Goal: Transaction & Acquisition: Subscribe to service/newsletter

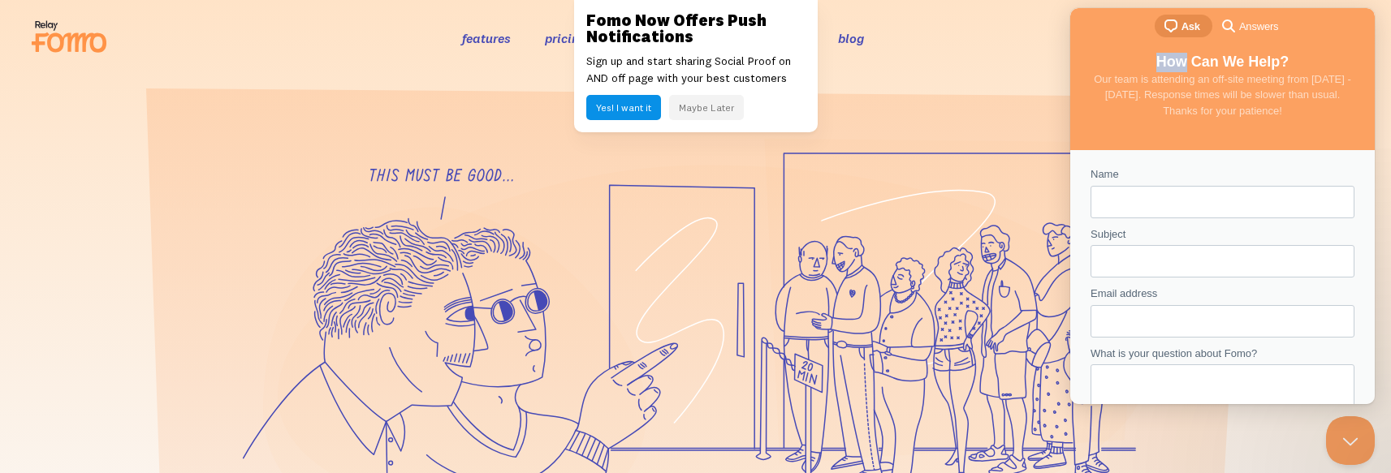
drag, startPoint x: 1154, startPoint y: 67, endPoint x: 1177, endPoint y: 66, distance: 23.6
click at [1177, 66] on span "How Can We Help?" at bounding box center [1222, 62] width 133 height 16
click at [1355, 435] on button "Close Beacon popover" at bounding box center [1346, 437] width 49 height 49
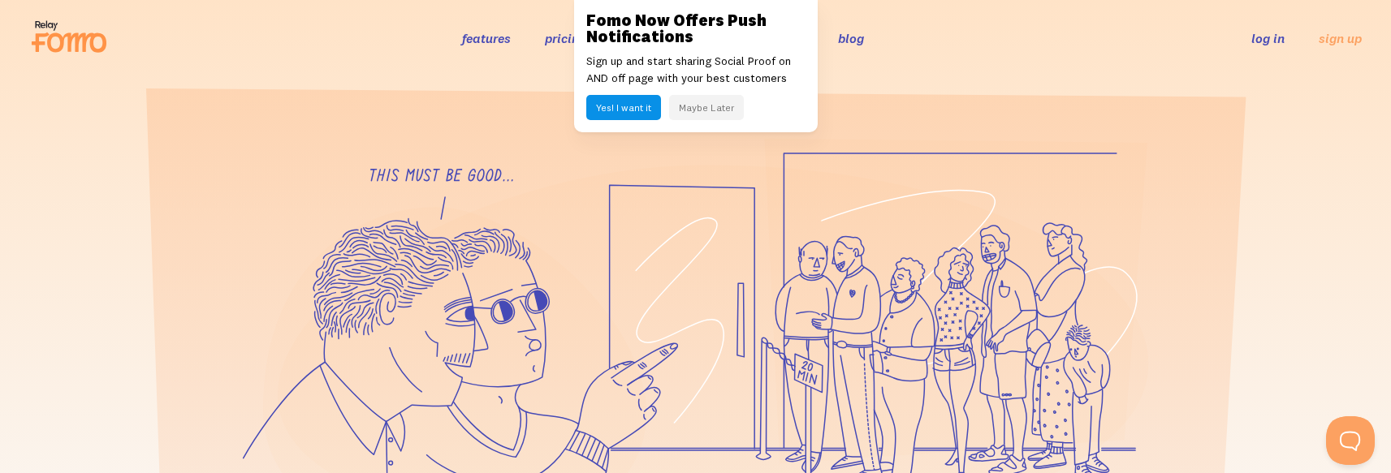
click at [898, 93] on section at bounding box center [695, 423] width 1391 height 687
click at [1266, 38] on link "log in" at bounding box center [1267, 38] width 33 height 16
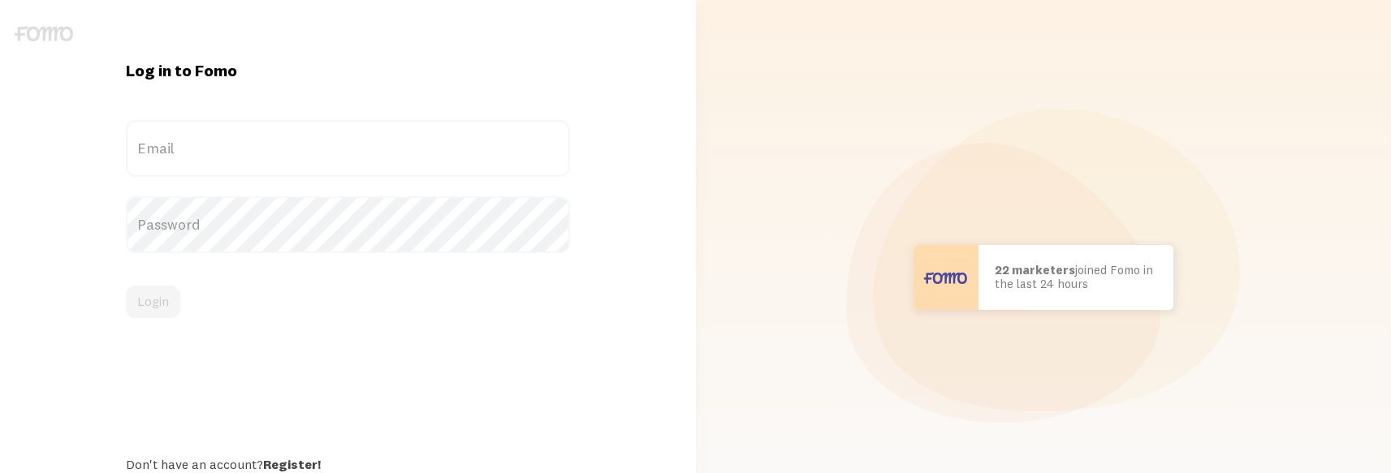
click at [235, 153] on label "Email" at bounding box center [348, 148] width 444 height 57
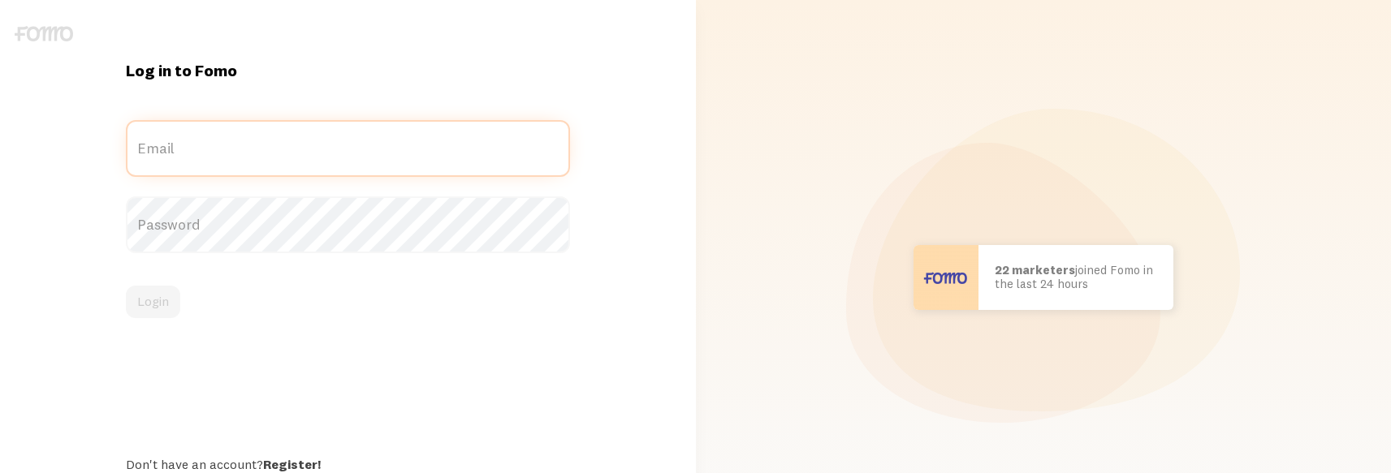
click at [235, 153] on input "Email" at bounding box center [348, 148] width 444 height 57
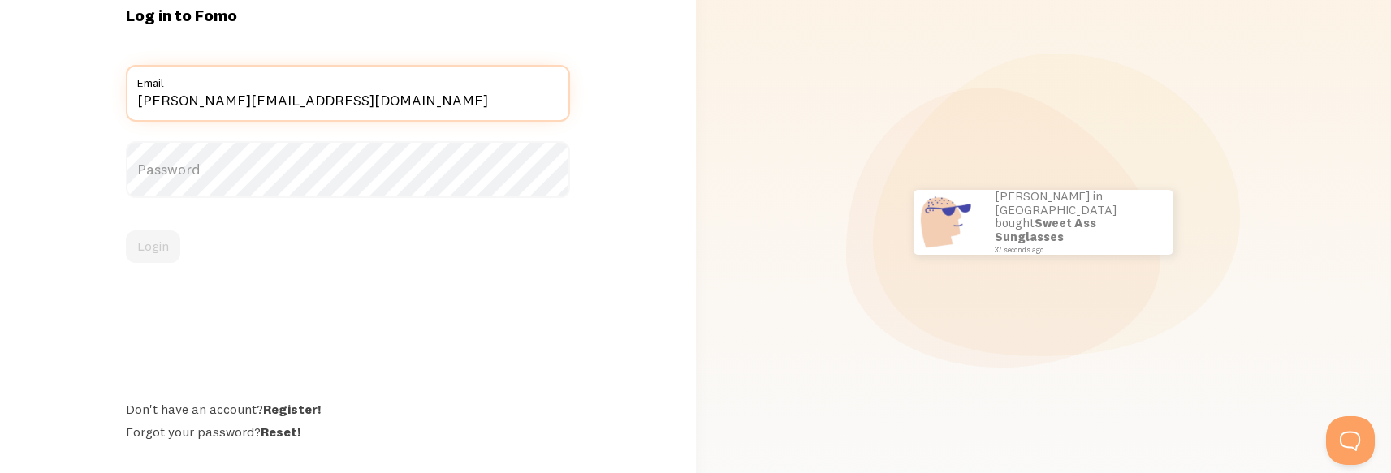
scroll to position [58, 0]
type input "marius@smartrmail.com"
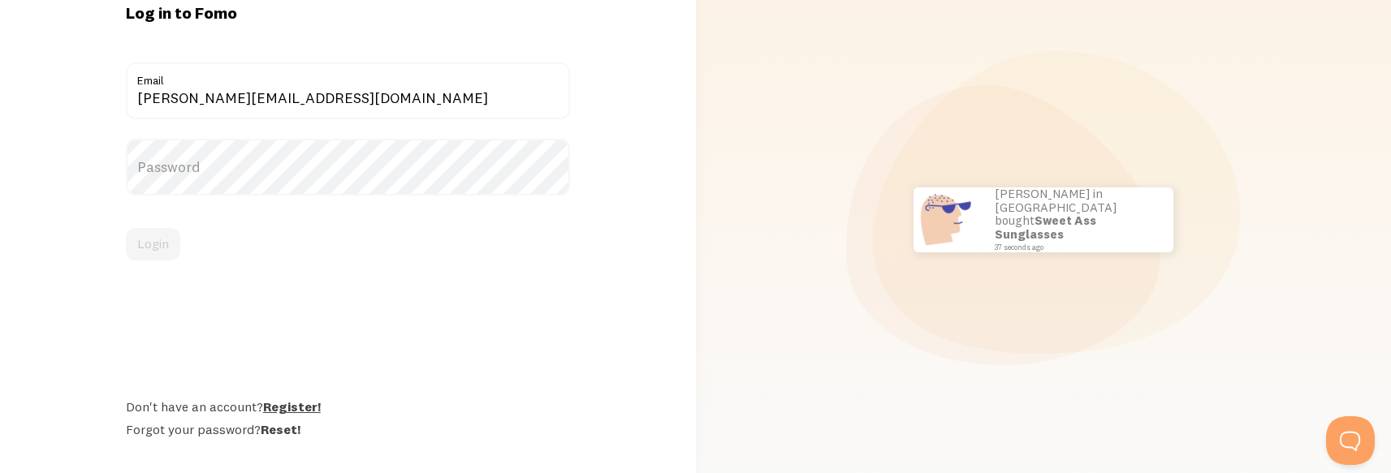
click at [275, 403] on link "Register!" at bounding box center [292, 407] width 58 height 16
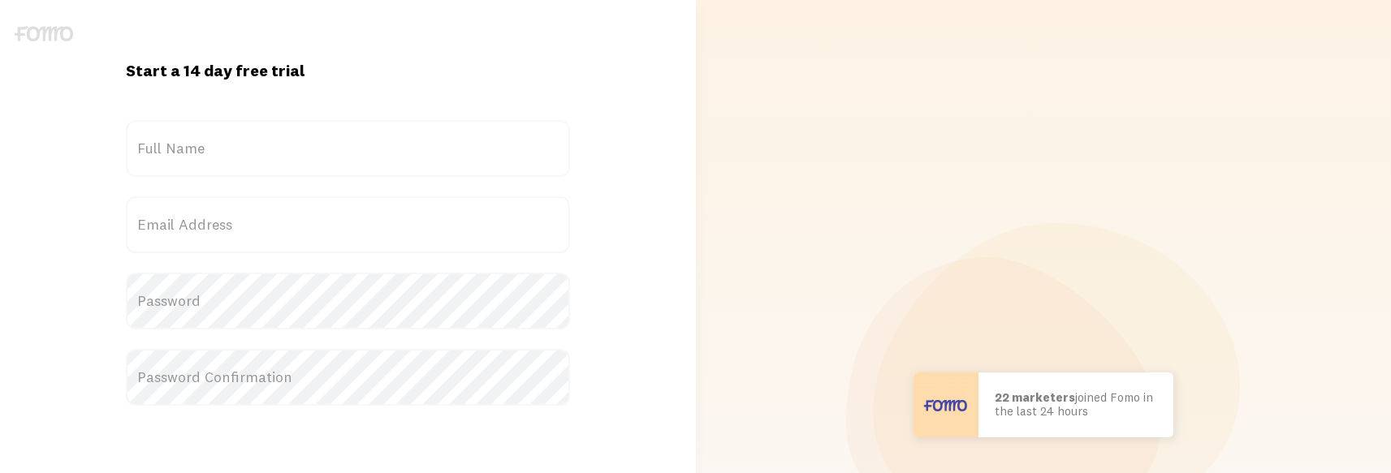
click at [212, 141] on label "Full Name" at bounding box center [348, 148] width 444 height 57
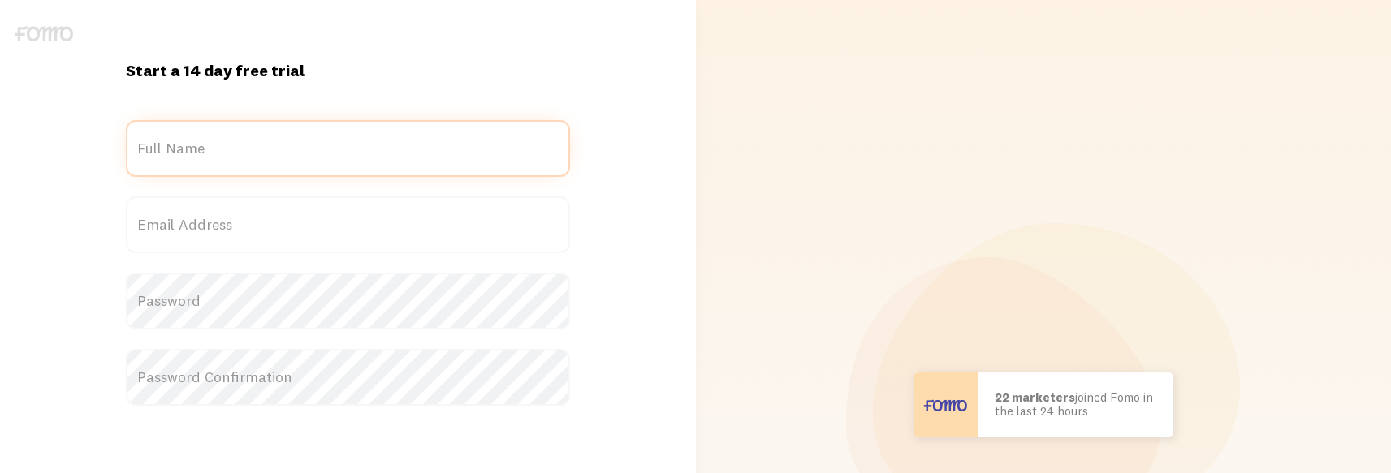
click at [212, 141] on input "Full Name" at bounding box center [348, 148] width 444 height 57
type input "Marius"
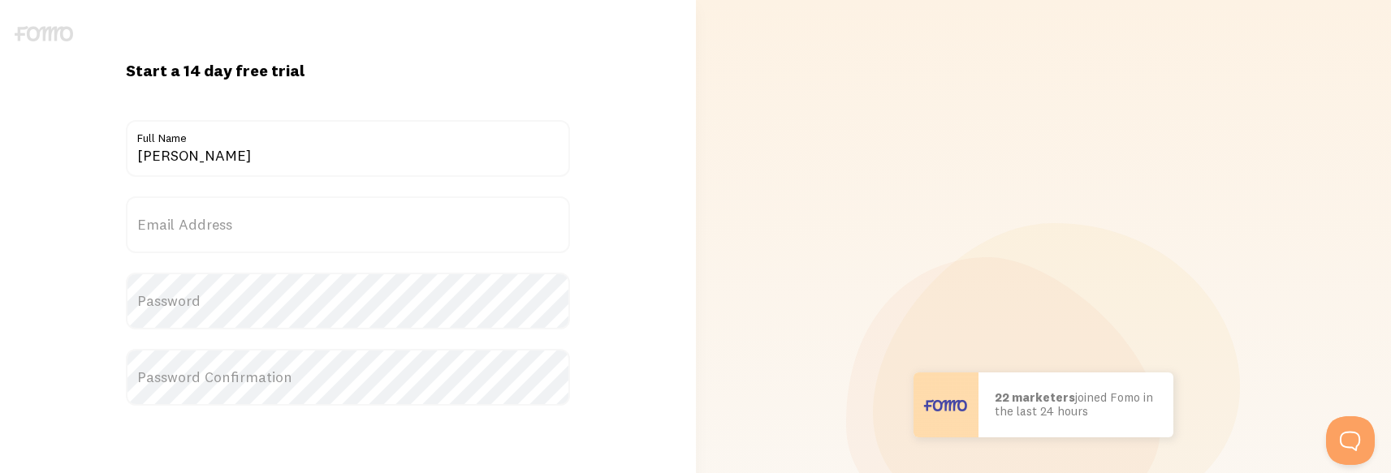
click at [208, 226] on label "Email Address" at bounding box center [348, 224] width 444 height 57
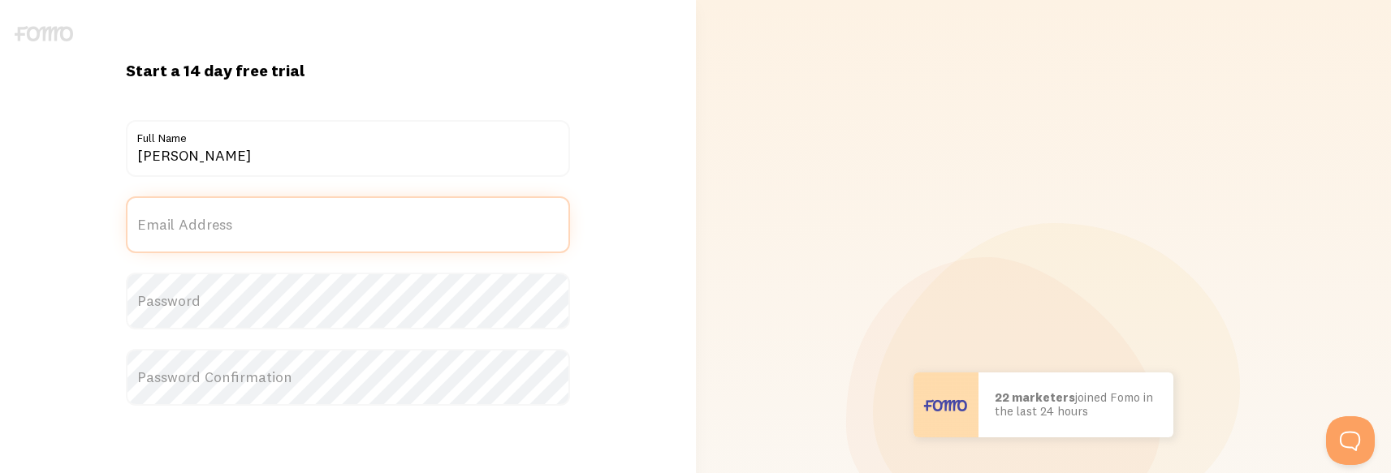
click at [208, 226] on input "Email Address" at bounding box center [348, 224] width 444 height 57
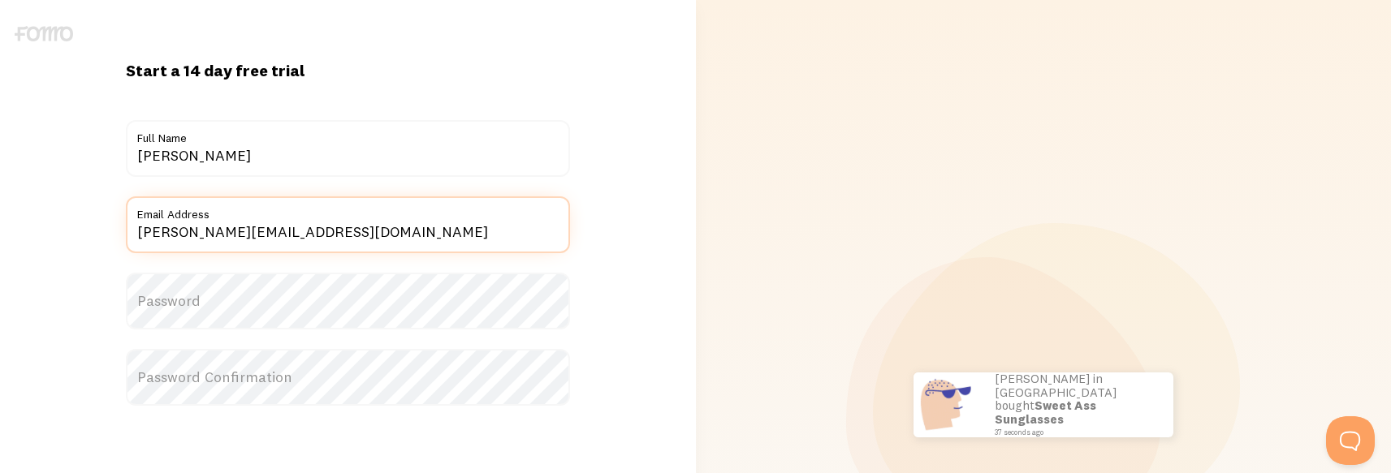
type input "marius@smartrmail.com"
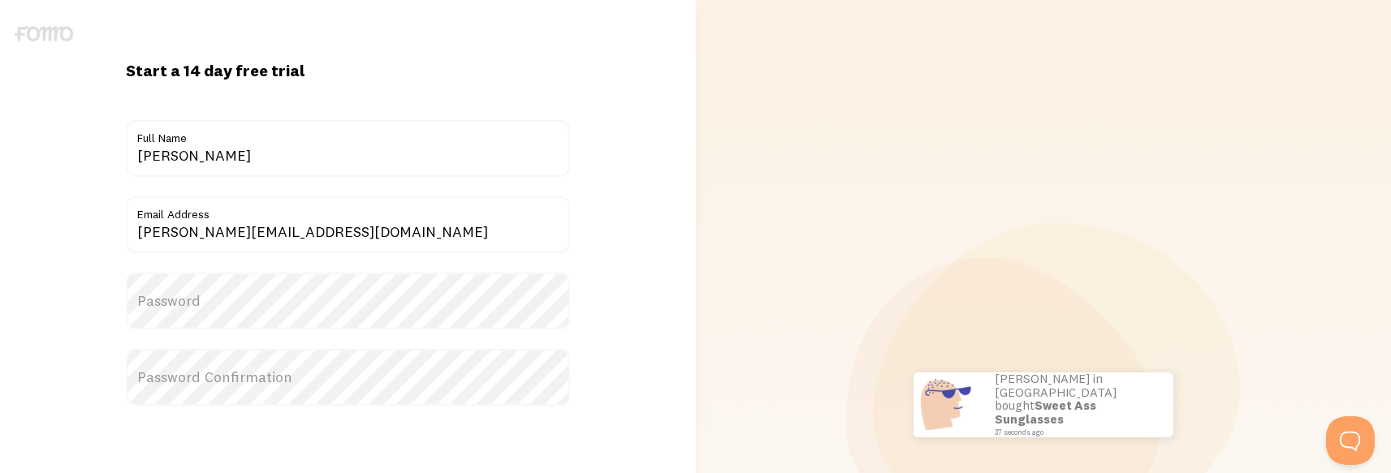
click at [252, 293] on label "Password" at bounding box center [348, 301] width 444 height 57
click at [268, 369] on label "Password Confirmation" at bounding box center [348, 377] width 444 height 57
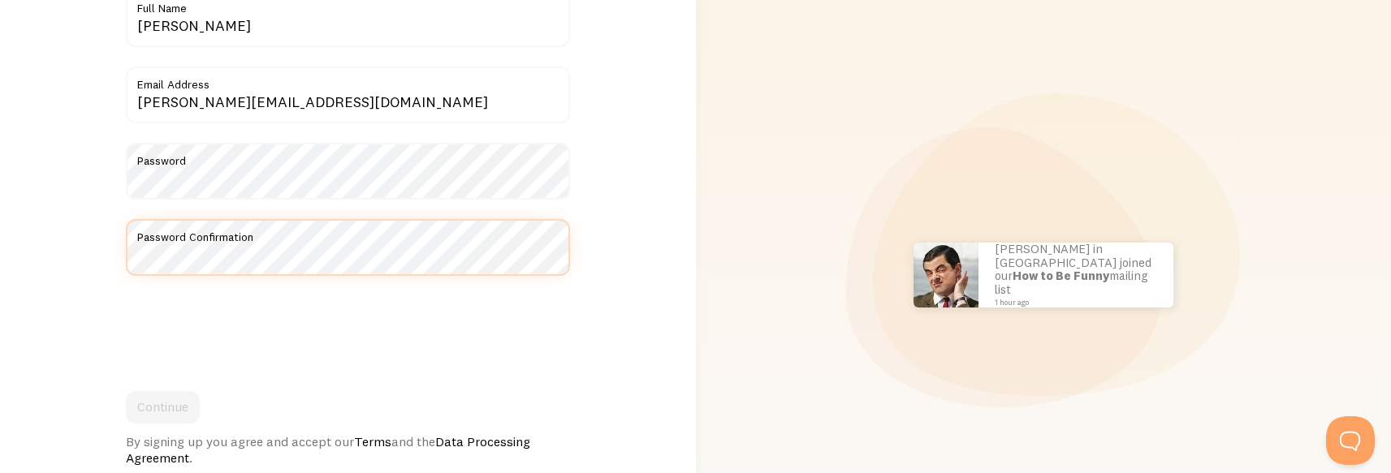
scroll to position [129, 0]
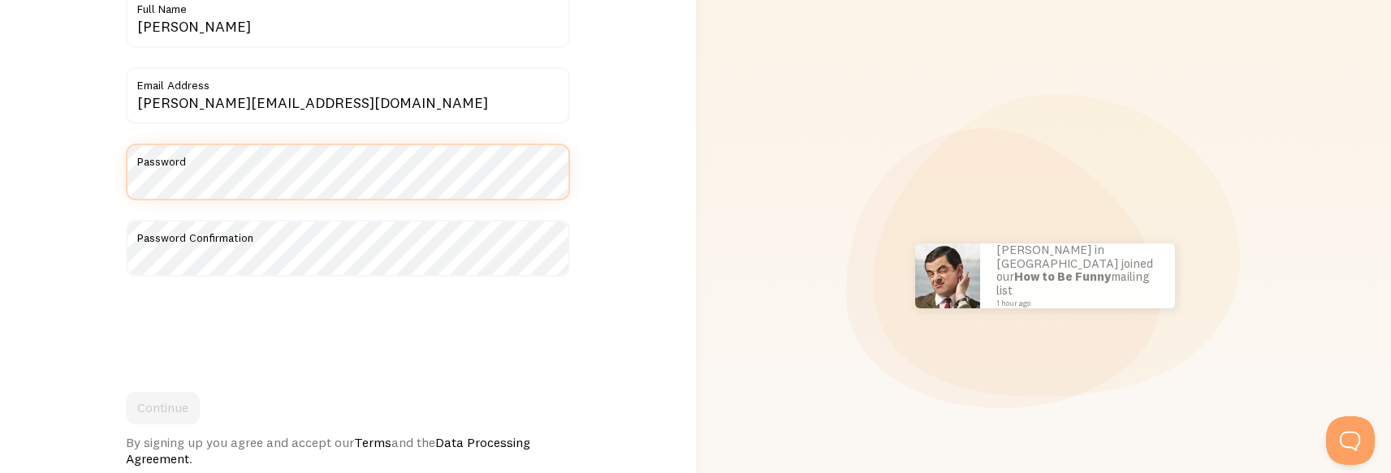
click at [69, 168] on div "Start a 14 day free trial {{ count }} people signed up today! Title Marius Full…" at bounding box center [348, 276] width 696 height 690
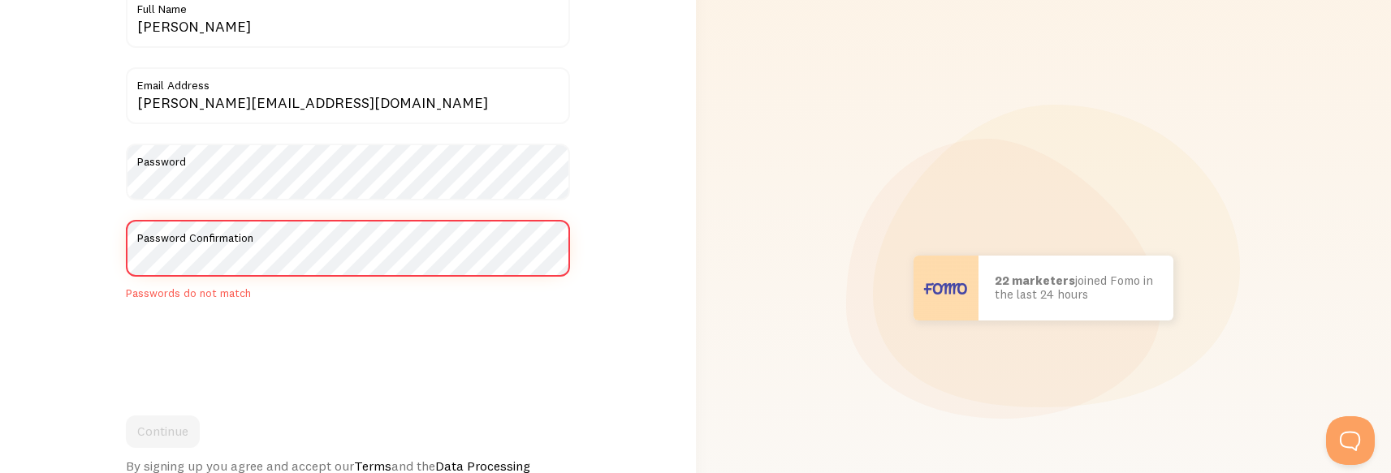
click at [71, 239] on div "Start a 14 day free trial {{ count }} people signed up today! Title Marius Full…" at bounding box center [348, 288] width 696 height 714
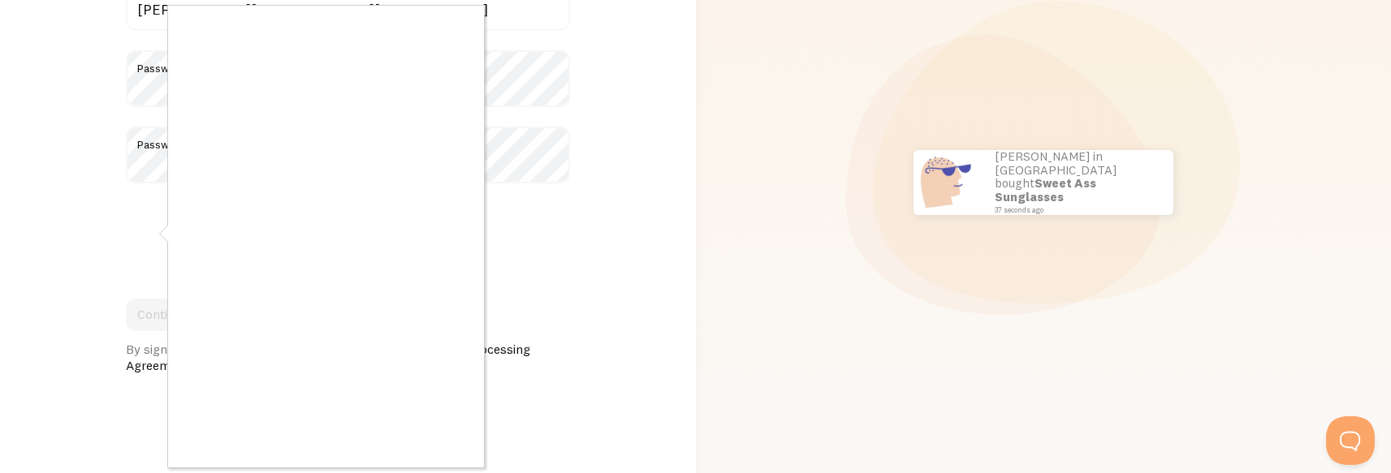
scroll to position [224, 0]
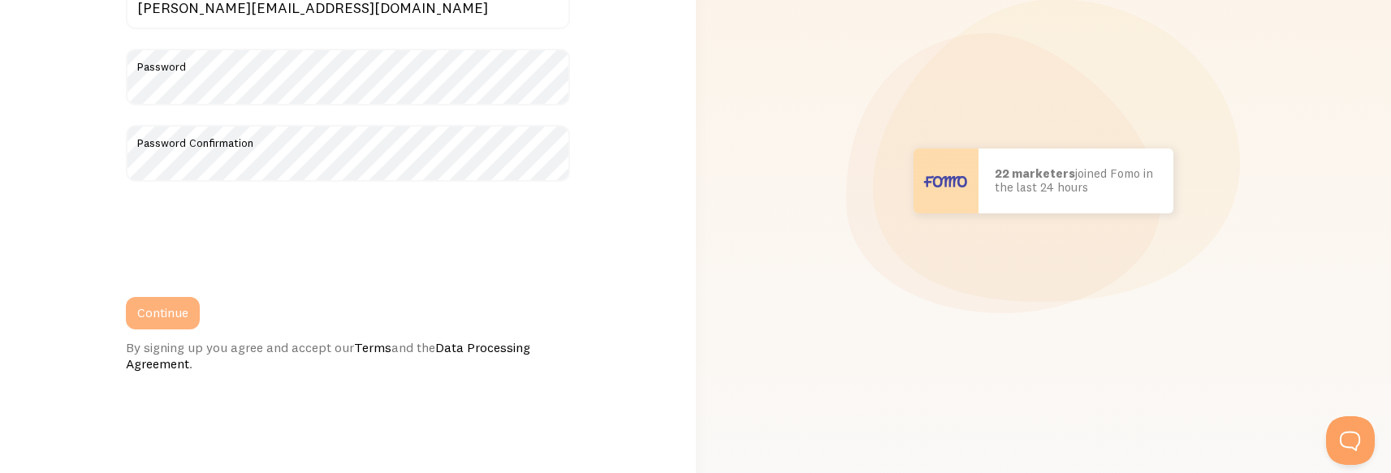
click at [162, 313] on button "Continue" at bounding box center [163, 313] width 74 height 32
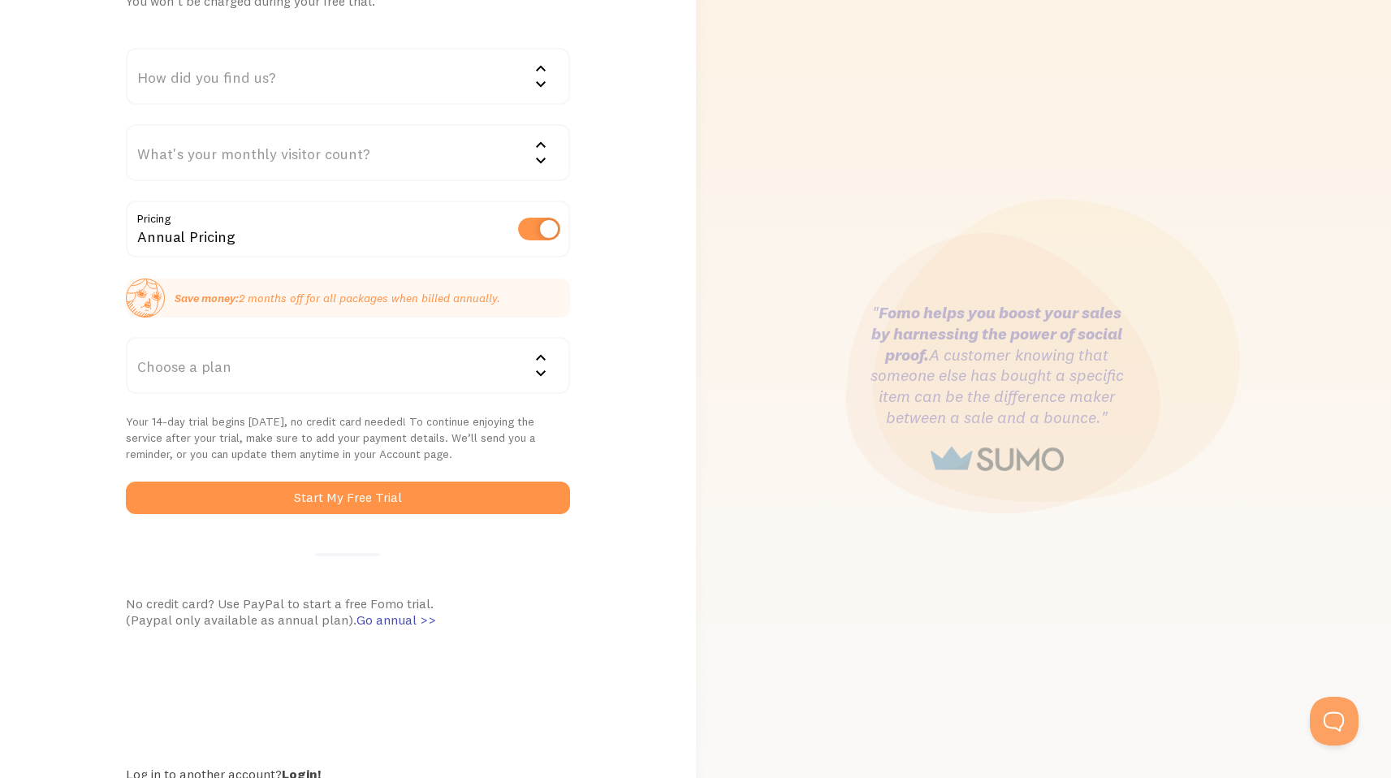
scroll to position [69, 0]
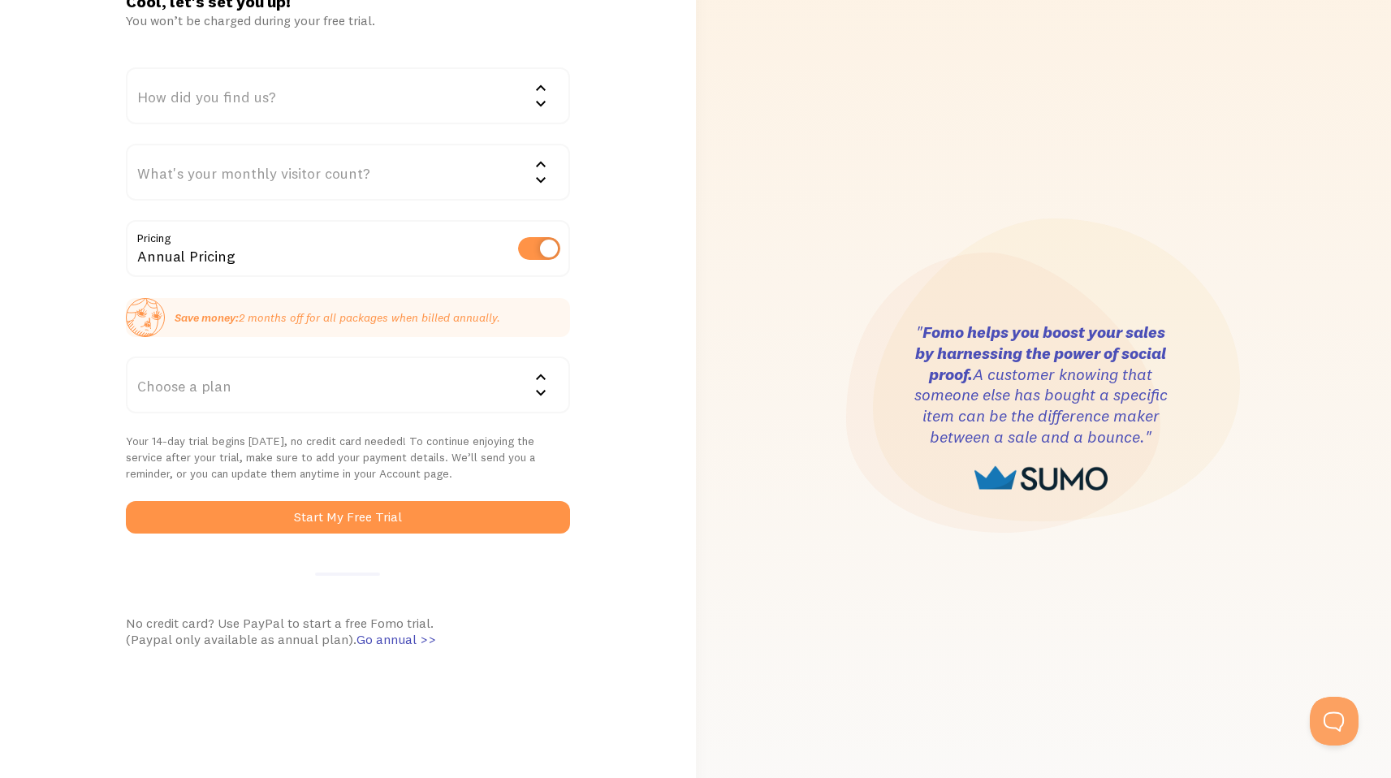
click at [466, 95] on div "How did you find us?" at bounding box center [348, 95] width 444 height 57
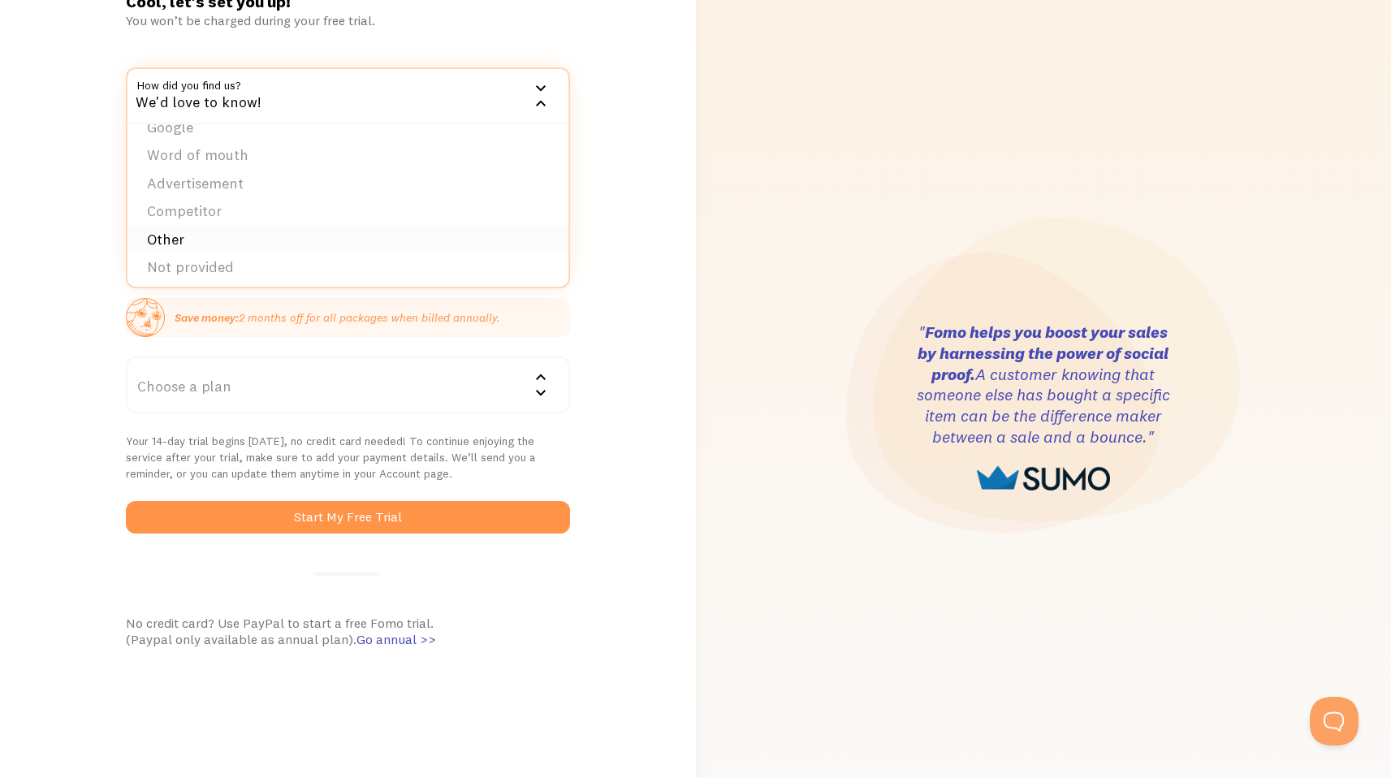
scroll to position [25, 0]
click at [335, 244] on li "Other" at bounding box center [347, 235] width 441 height 28
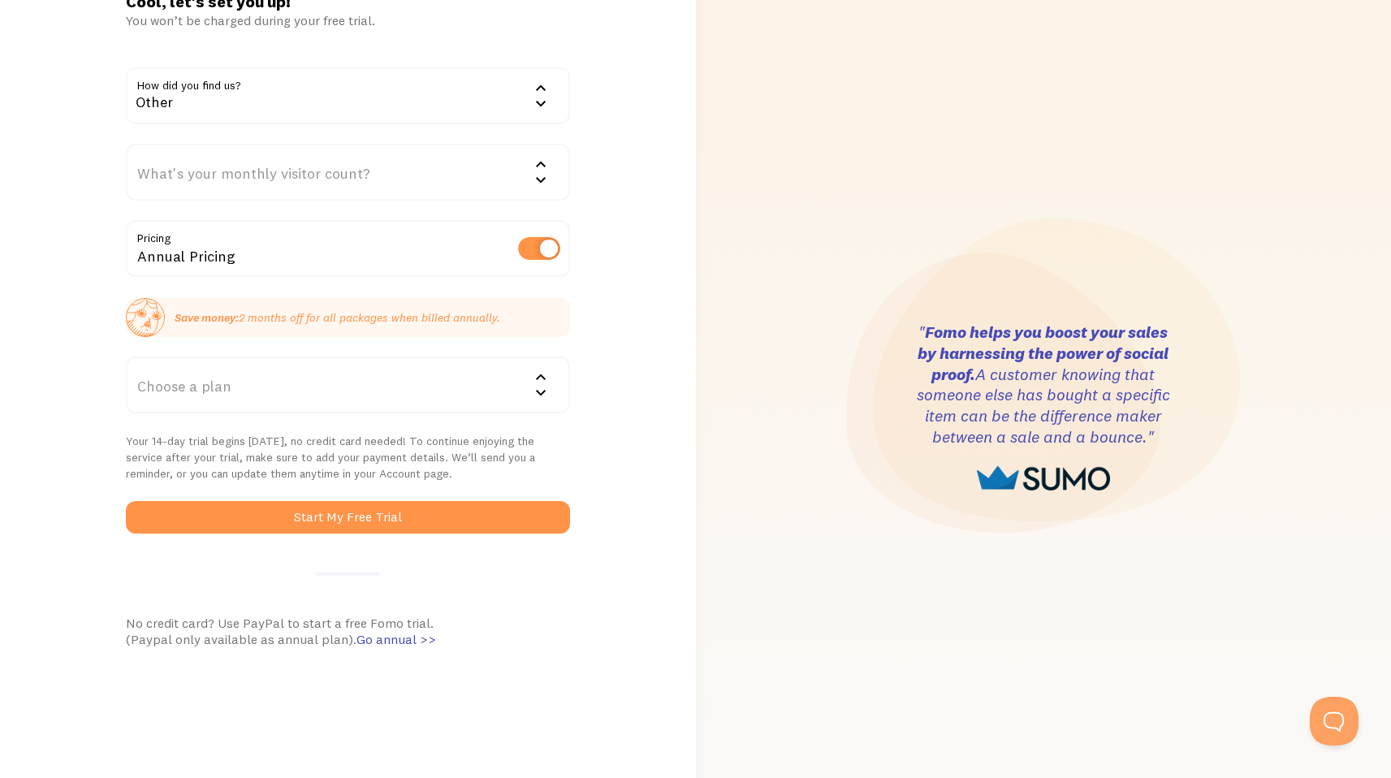
click at [335, 172] on div "What's your monthly visitor count?" at bounding box center [348, 172] width 444 height 57
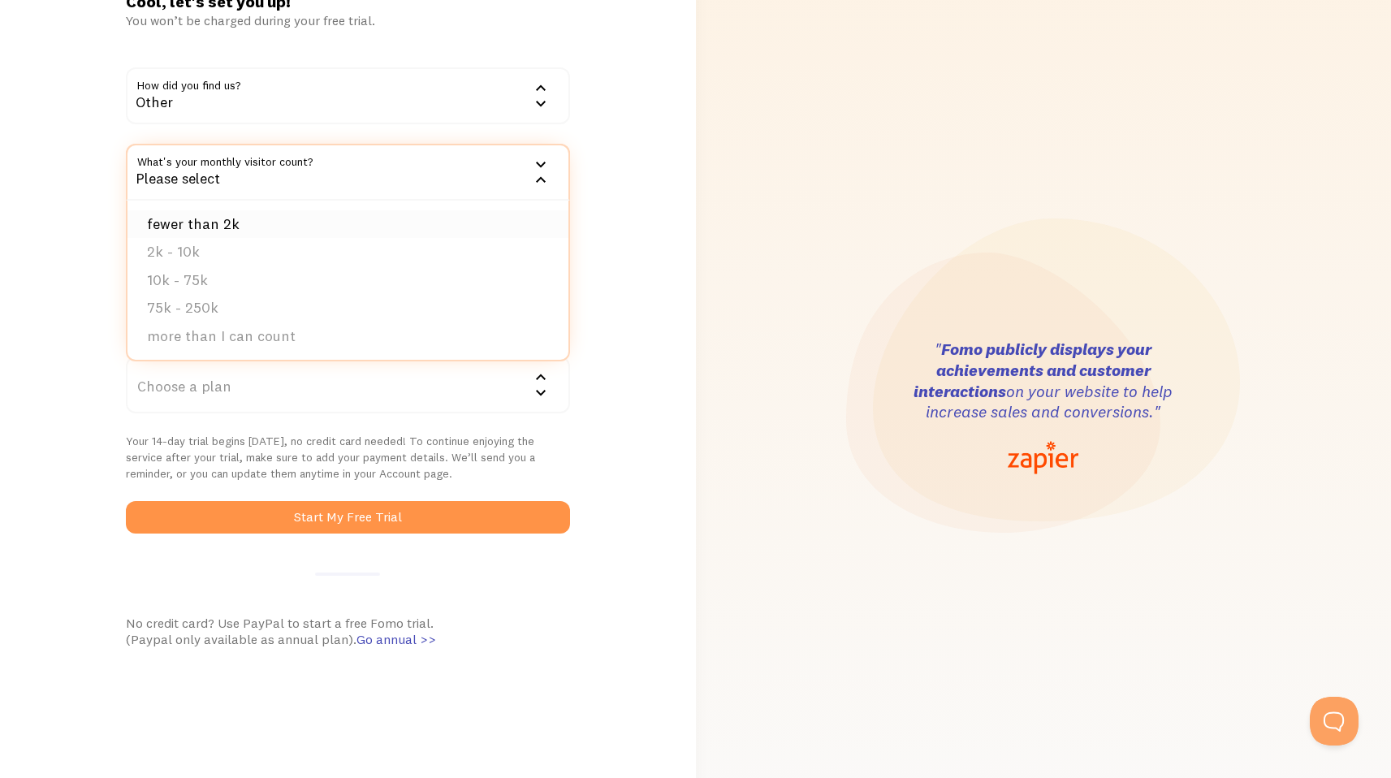
click at [280, 218] on li "fewer than 2k" at bounding box center [347, 224] width 441 height 28
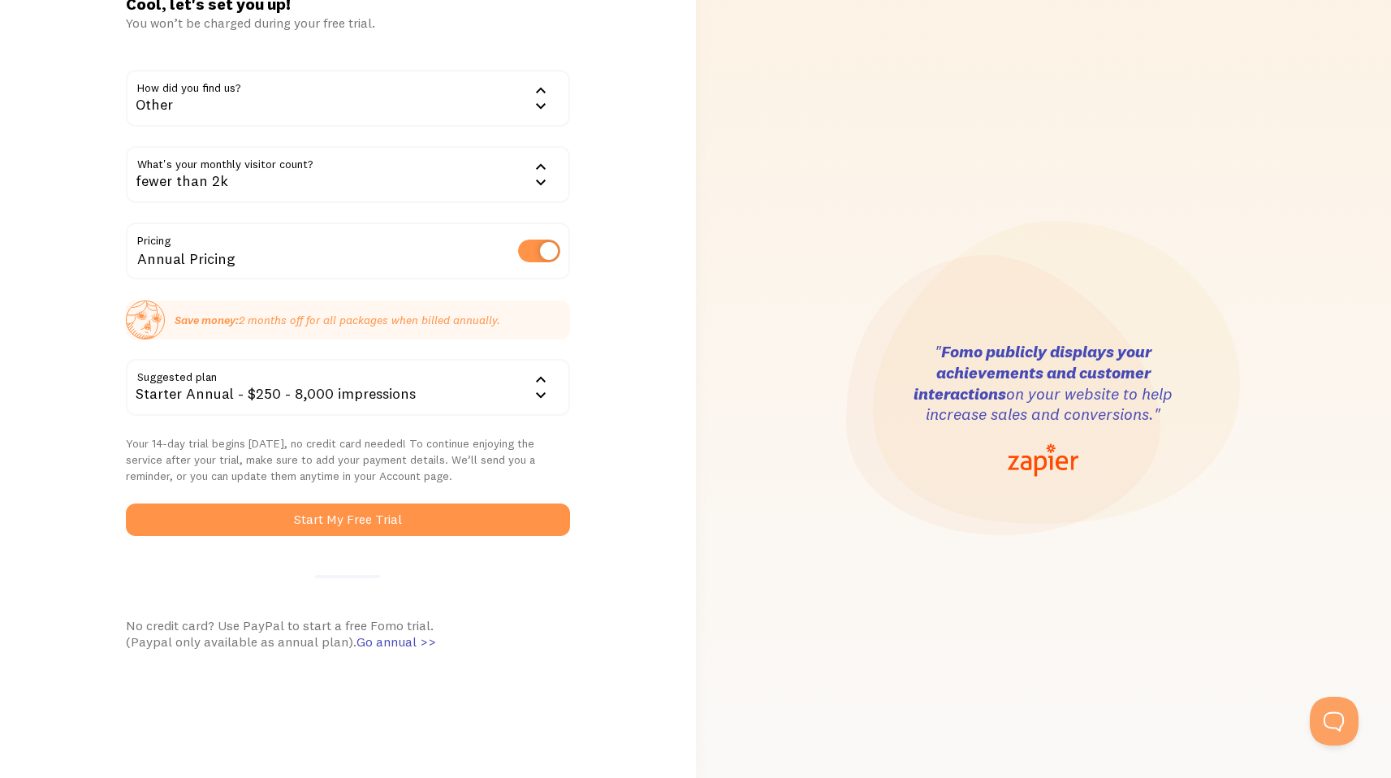
scroll to position [69, 0]
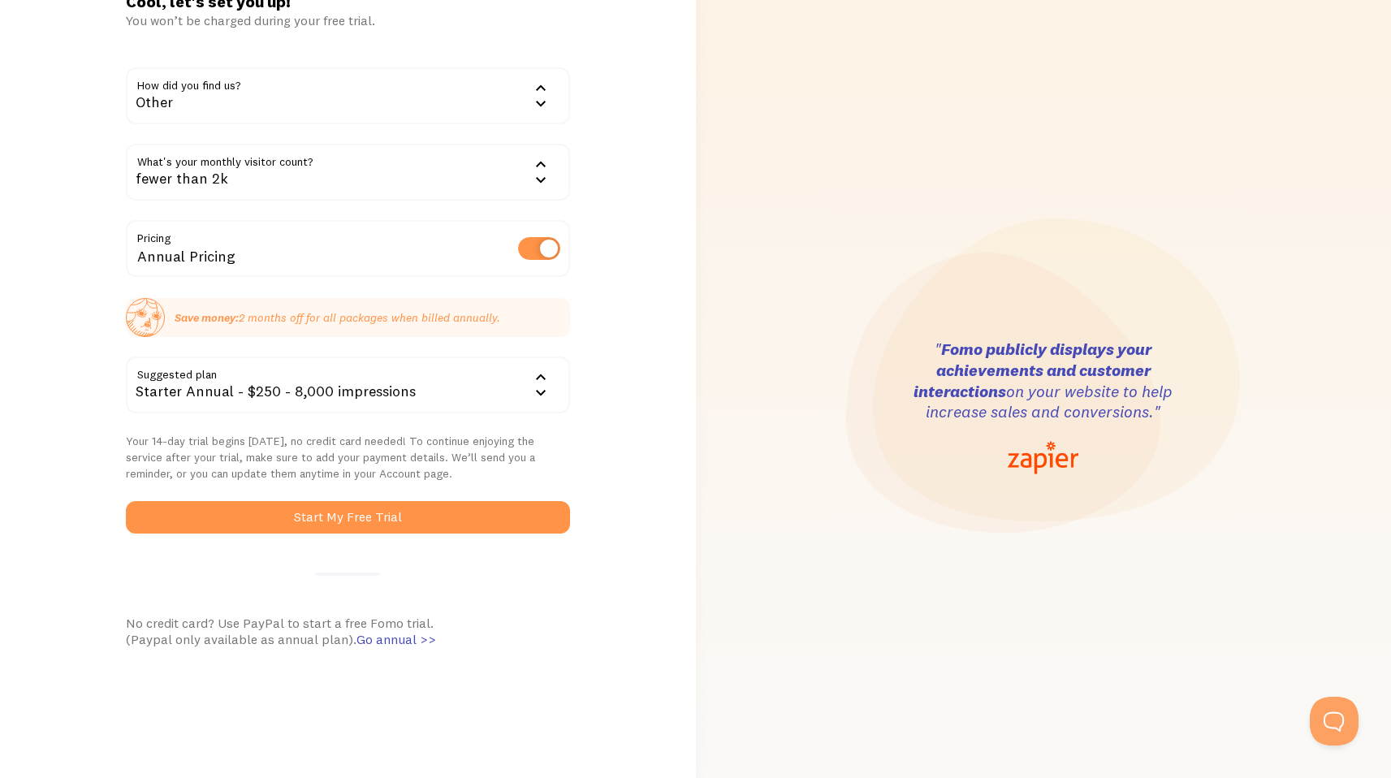
click at [388, 390] on div "Starter Annual - $250 - 8,000 impressions" at bounding box center [348, 384] width 444 height 57
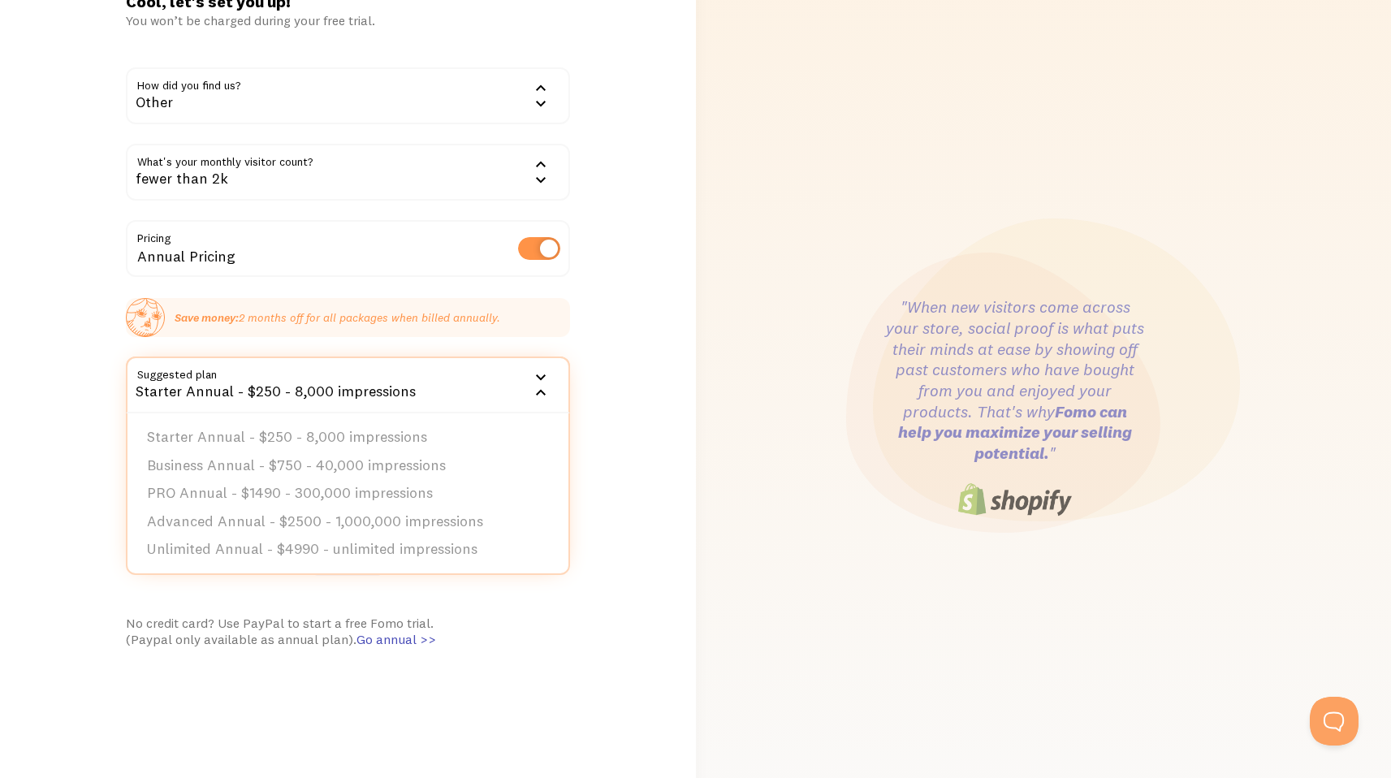
click at [387, 390] on div "Starter Annual - $250 - 8,000 impressions" at bounding box center [348, 384] width 444 height 57
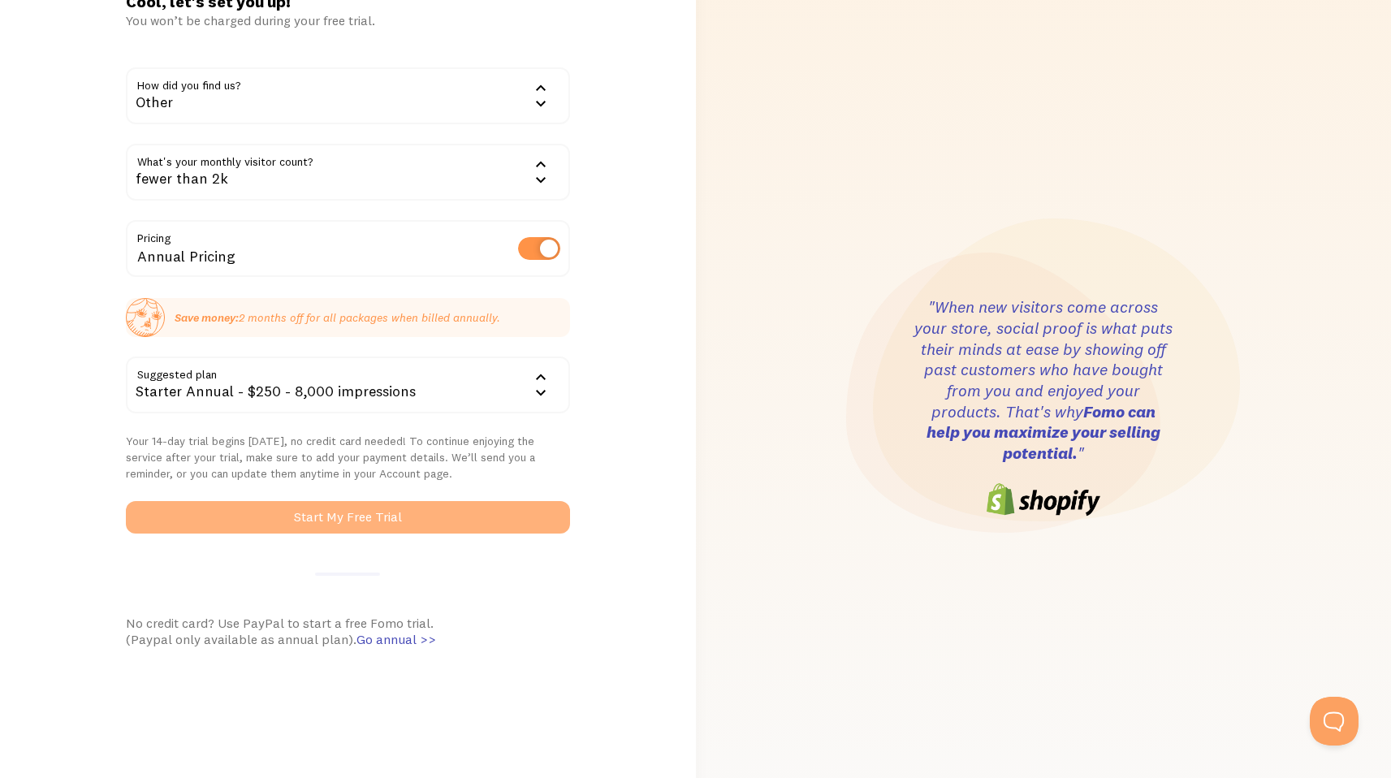
click at [352, 472] on button "Start My Free Trial" at bounding box center [348, 517] width 444 height 32
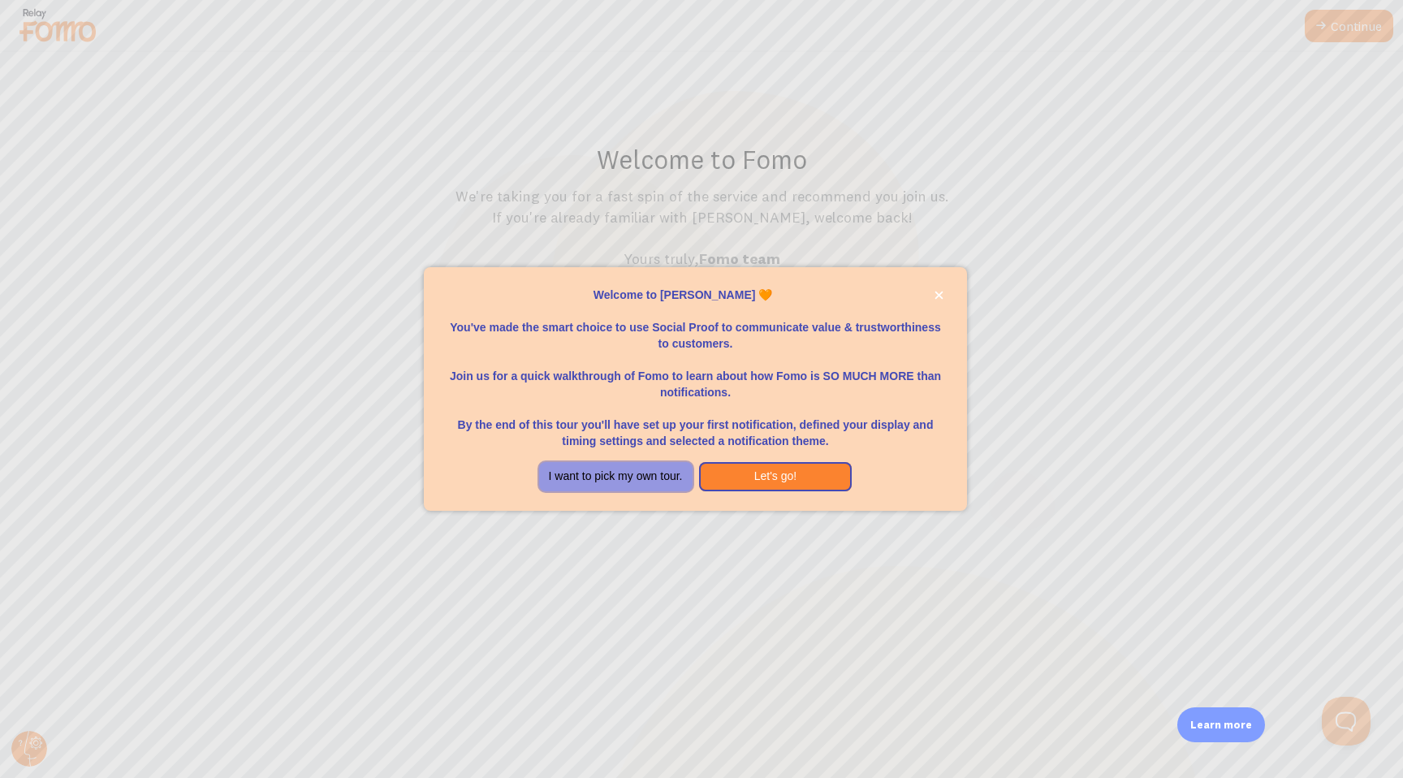
click at [628, 478] on button "I want to pick my own tour." at bounding box center [615, 476] width 153 height 29
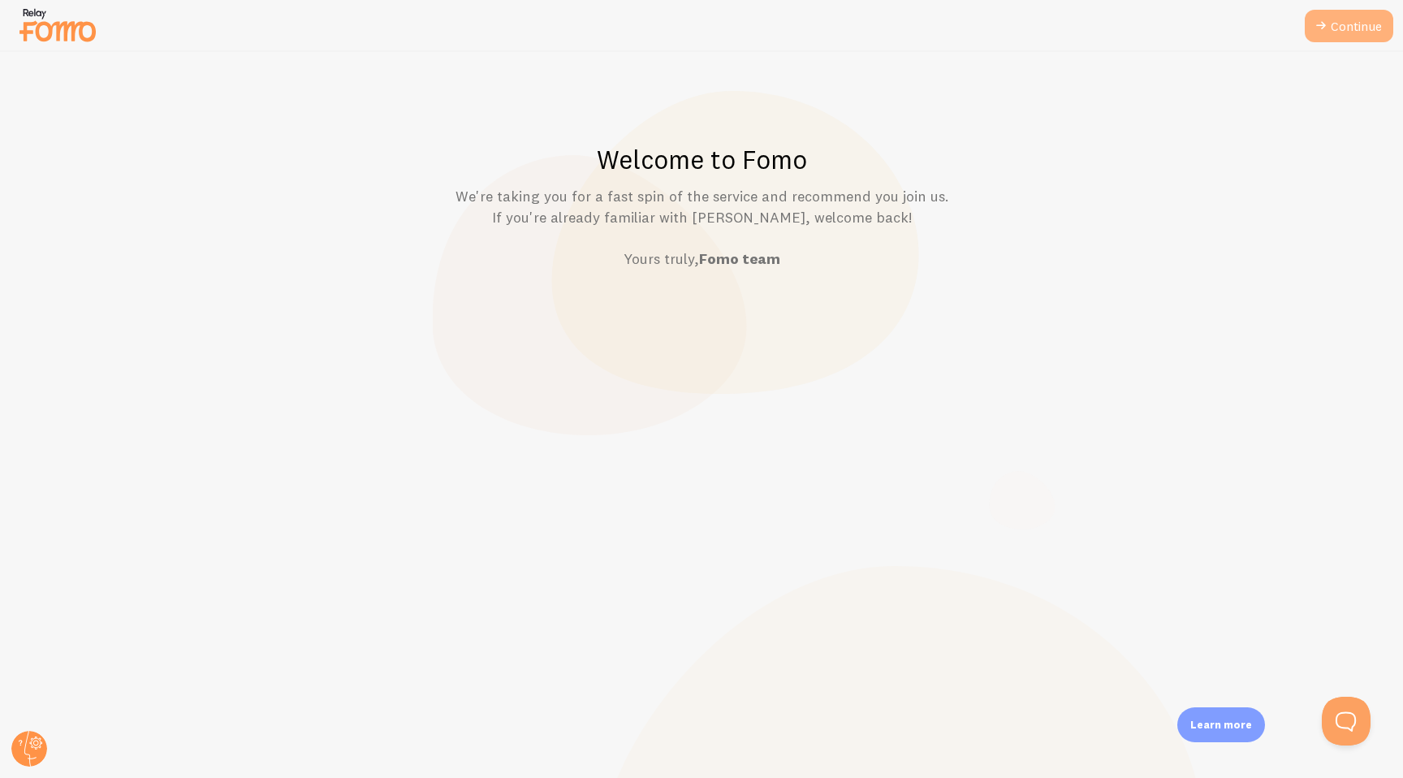
click at [1335, 15] on link "Continue" at bounding box center [1349, 26] width 88 height 32
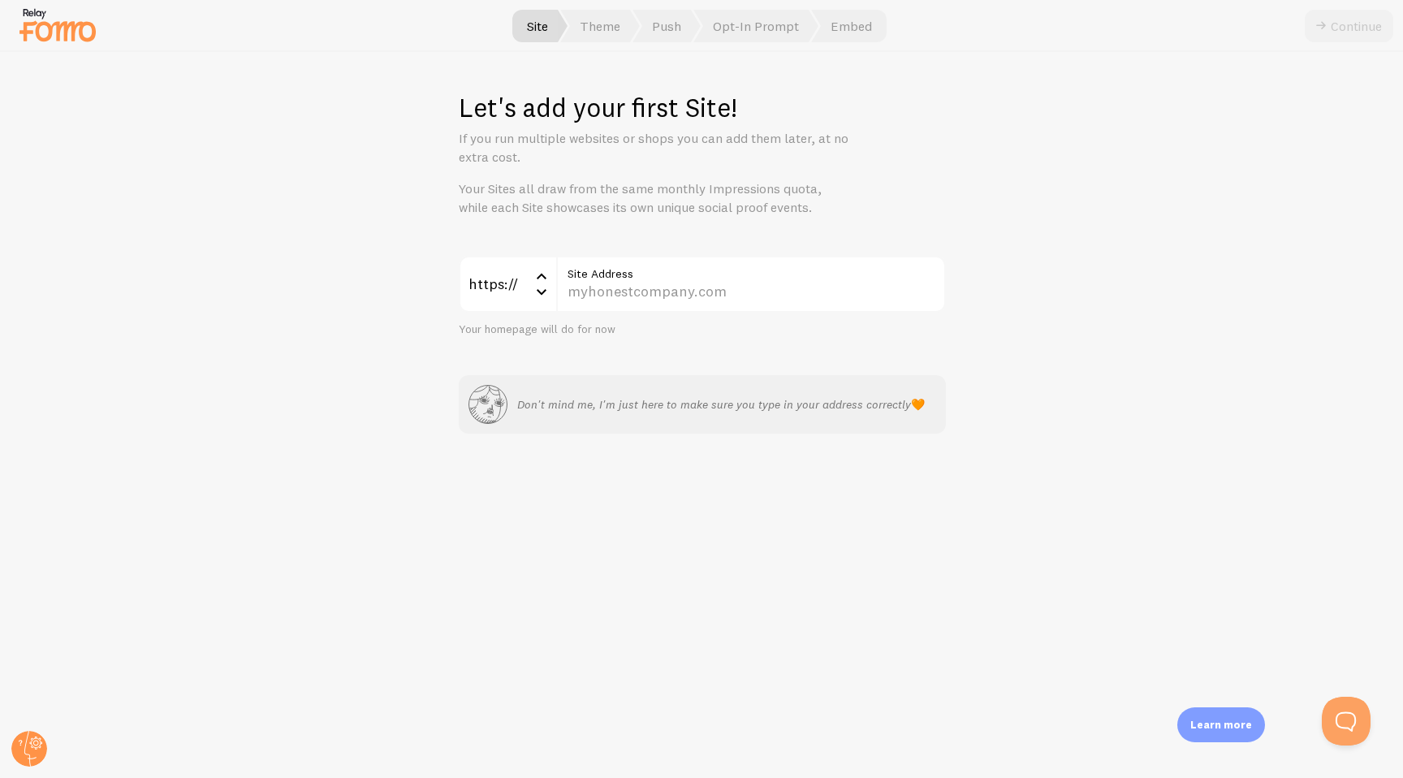
click at [69, 29] on img at bounding box center [57, 24] width 81 height 41
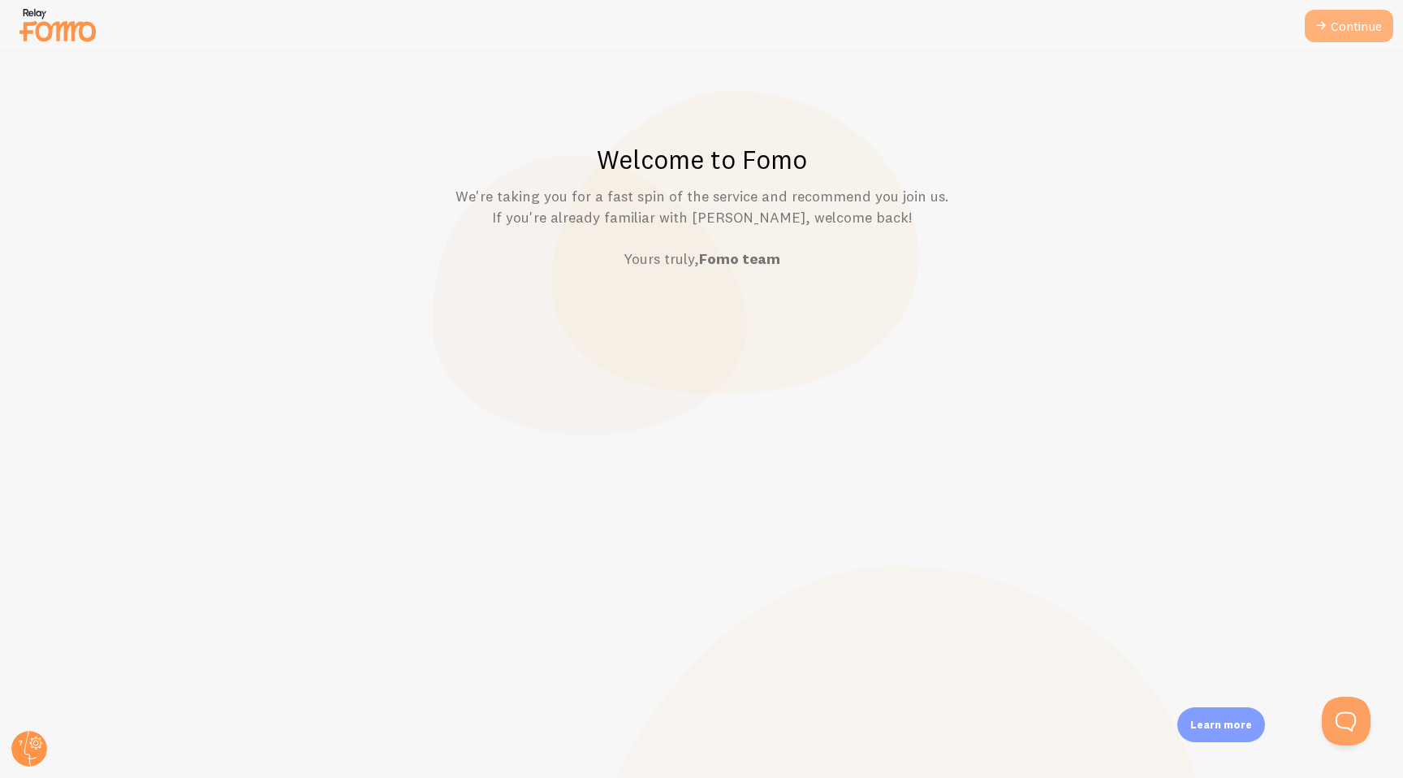
click at [1344, 28] on link "Continue" at bounding box center [1349, 26] width 88 height 32
click at [1331, 25] on link "Continue" at bounding box center [1349, 26] width 88 height 32
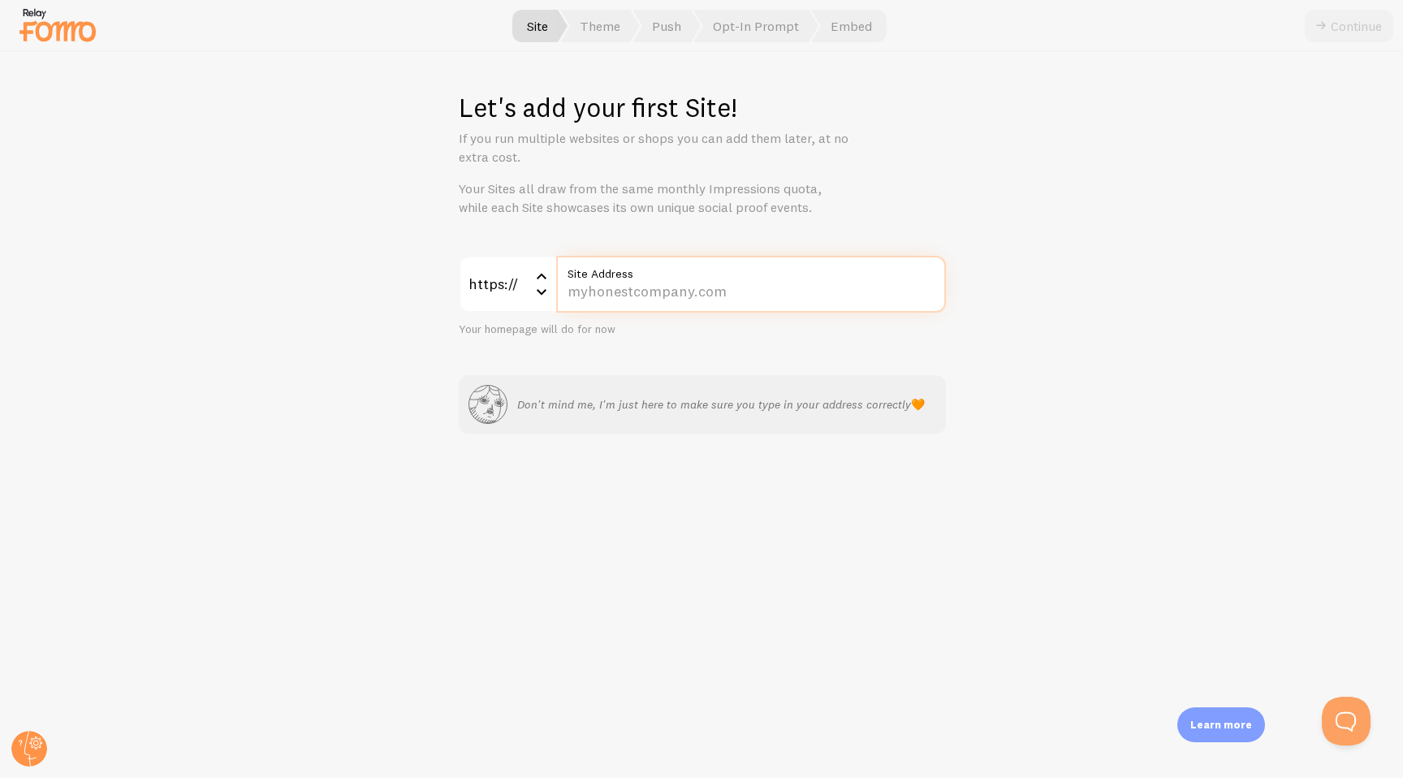
click at [694, 292] on input "Site Address" at bounding box center [751, 284] width 390 height 57
type input "test.com"
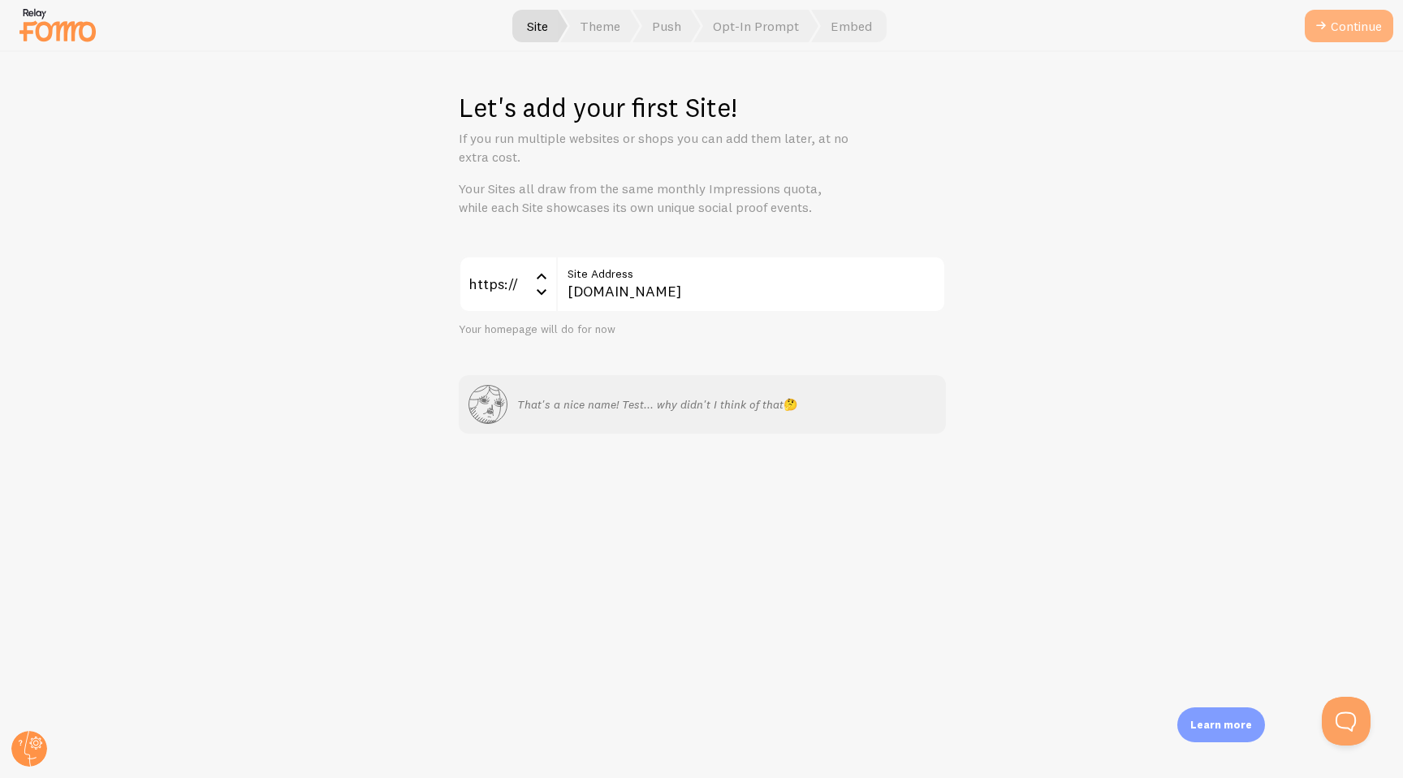
click at [1341, 32] on button "Continue" at bounding box center [1349, 26] width 88 height 32
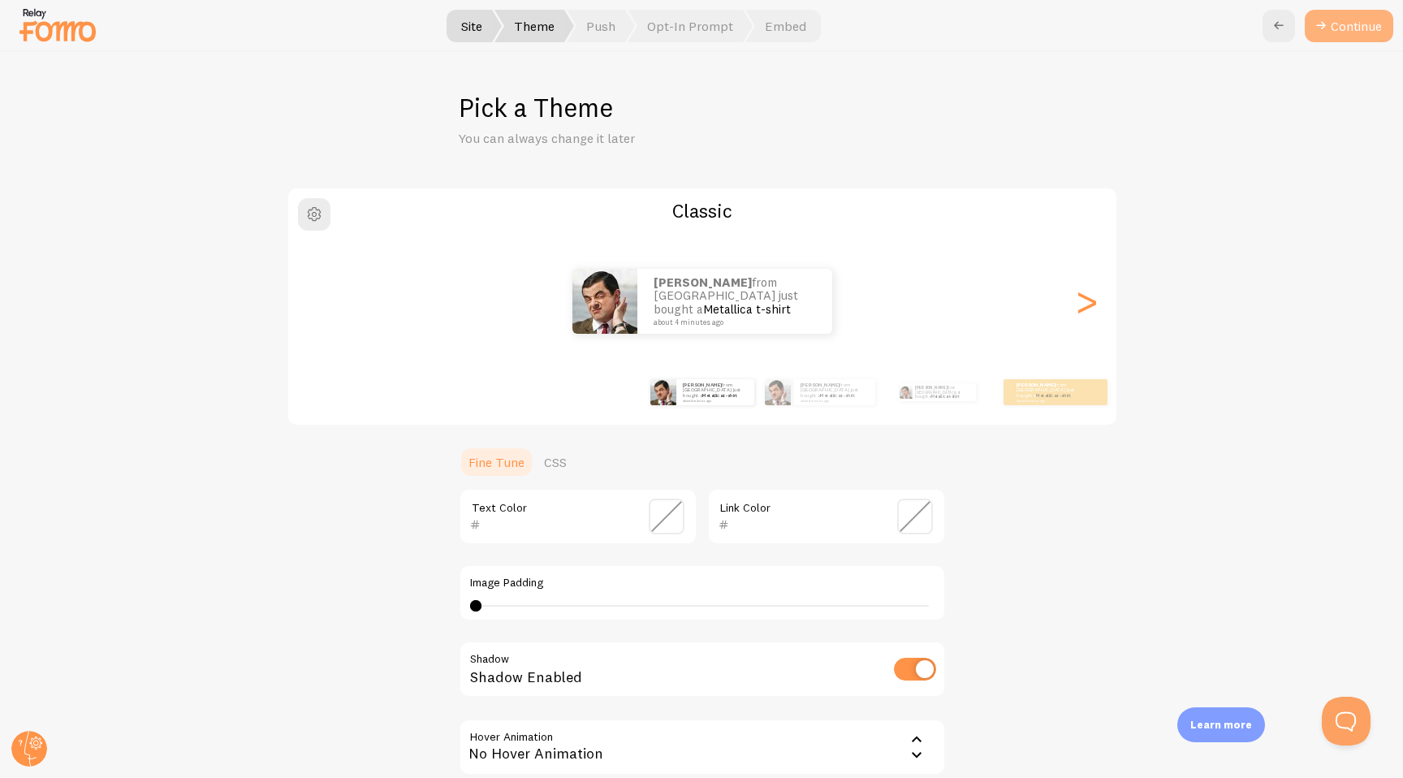
click at [1344, 21] on button "Continue" at bounding box center [1349, 26] width 88 height 32
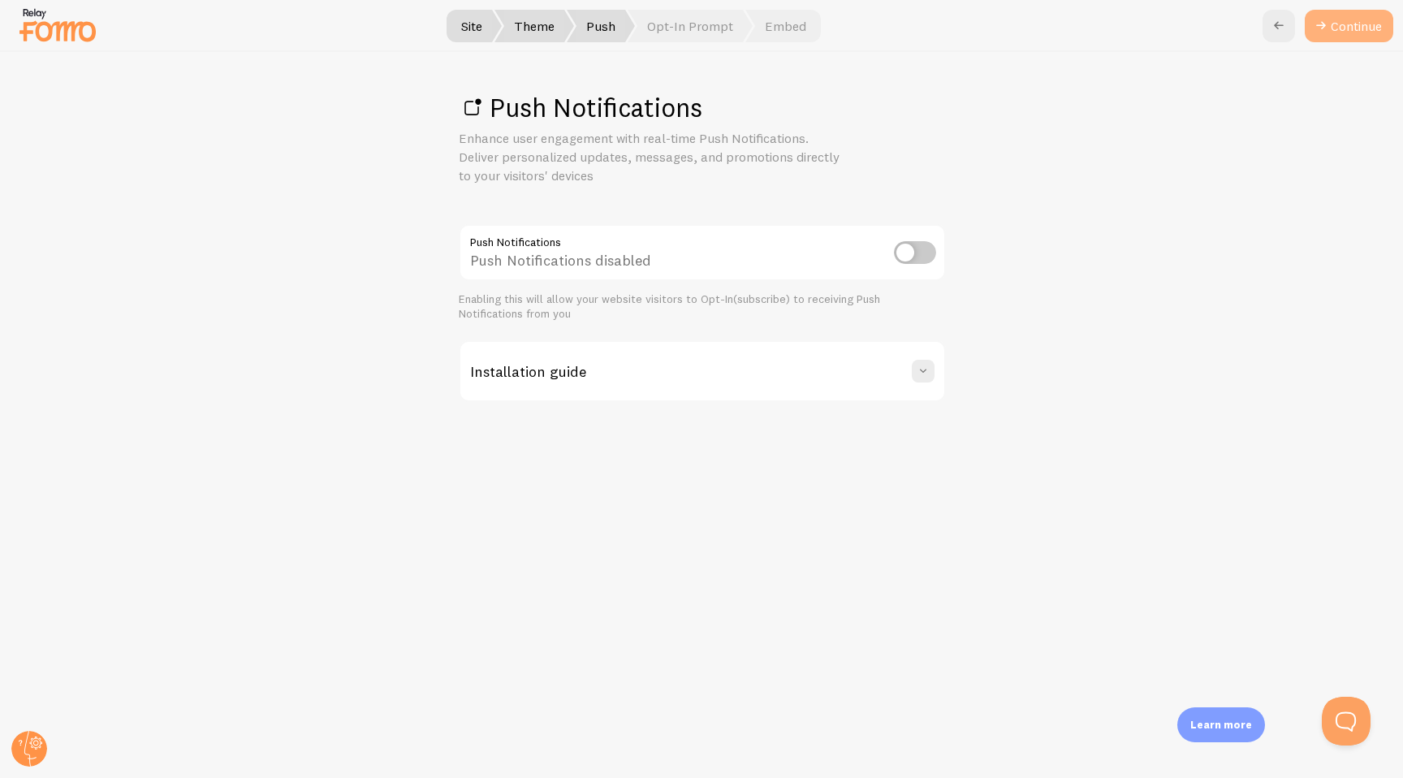
click at [1328, 30] on icon at bounding box center [1320, 25] width 19 height 19
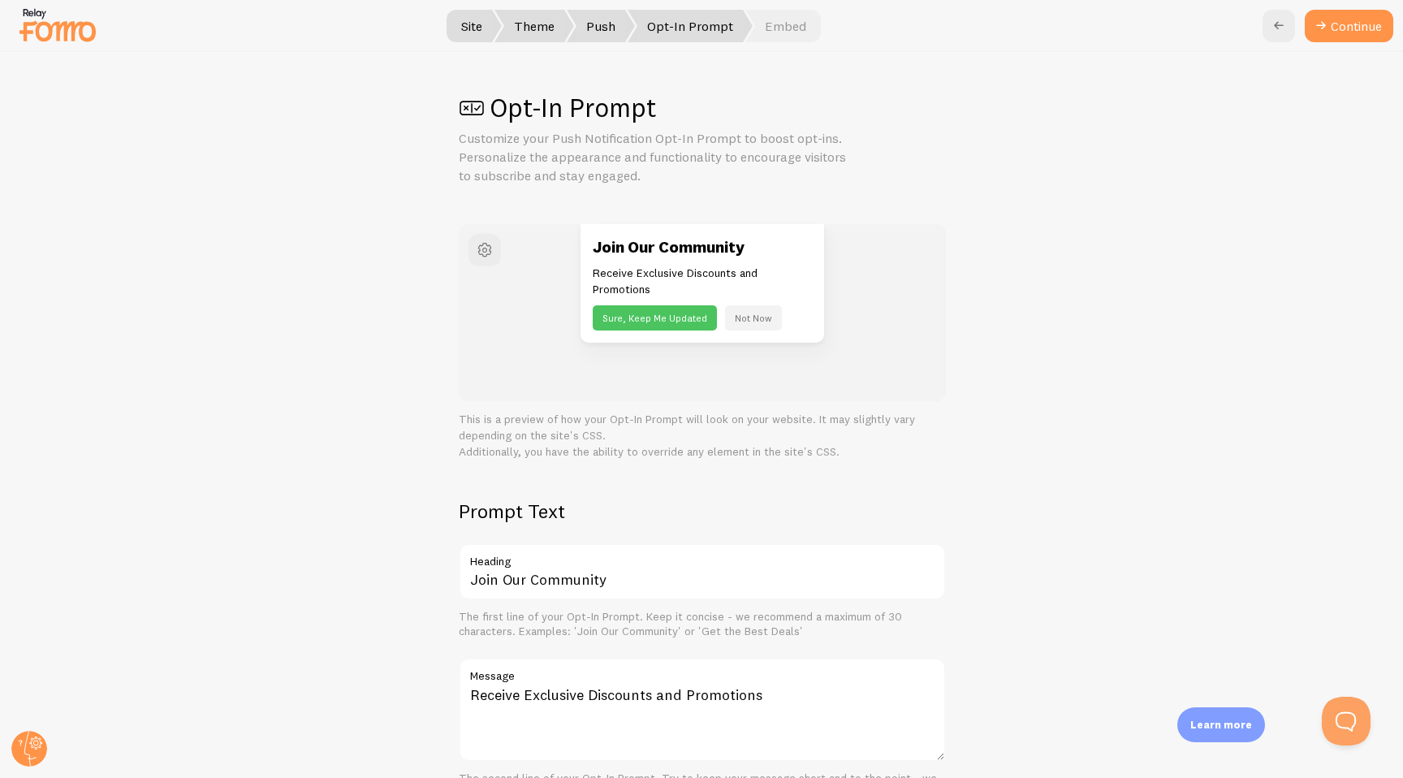
click at [1328, 30] on icon at bounding box center [1320, 25] width 19 height 19
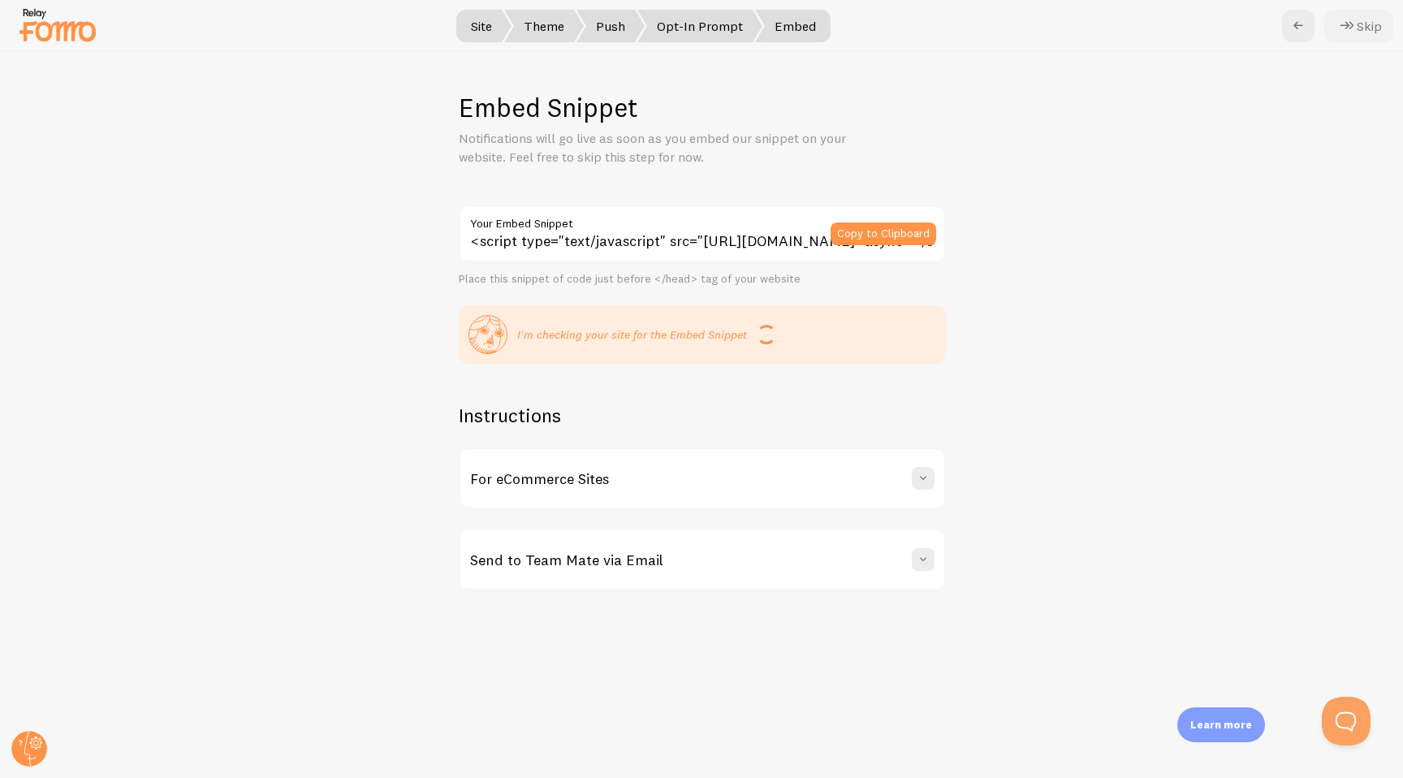
click at [1361, 26] on button "Skip" at bounding box center [1358, 26] width 69 height 32
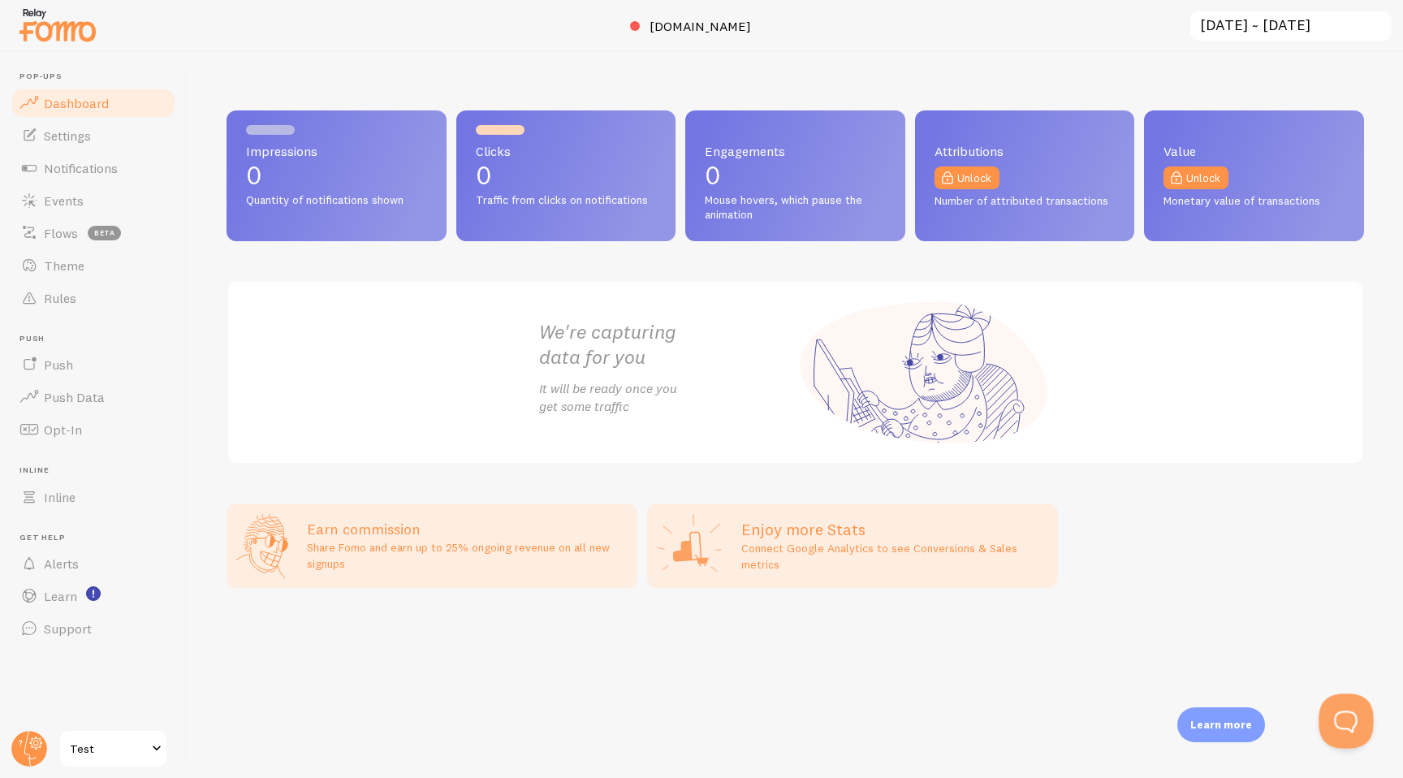
click at [1356, 722] on button "Open Beacon popover" at bounding box center [1342, 717] width 49 height 49
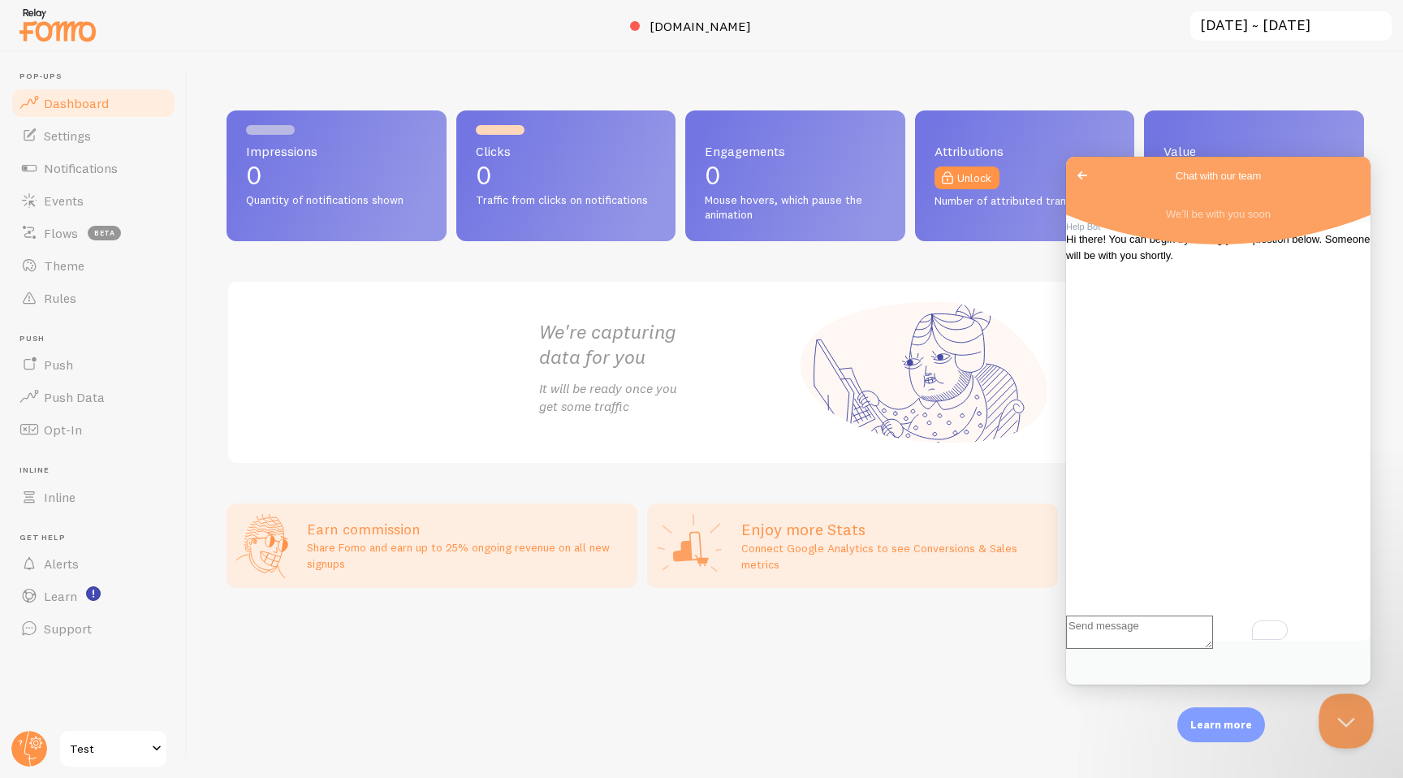
click at [1357, 721] on button "Close Beacon popover" at bounding box center [1342, 717] width 49 height 49
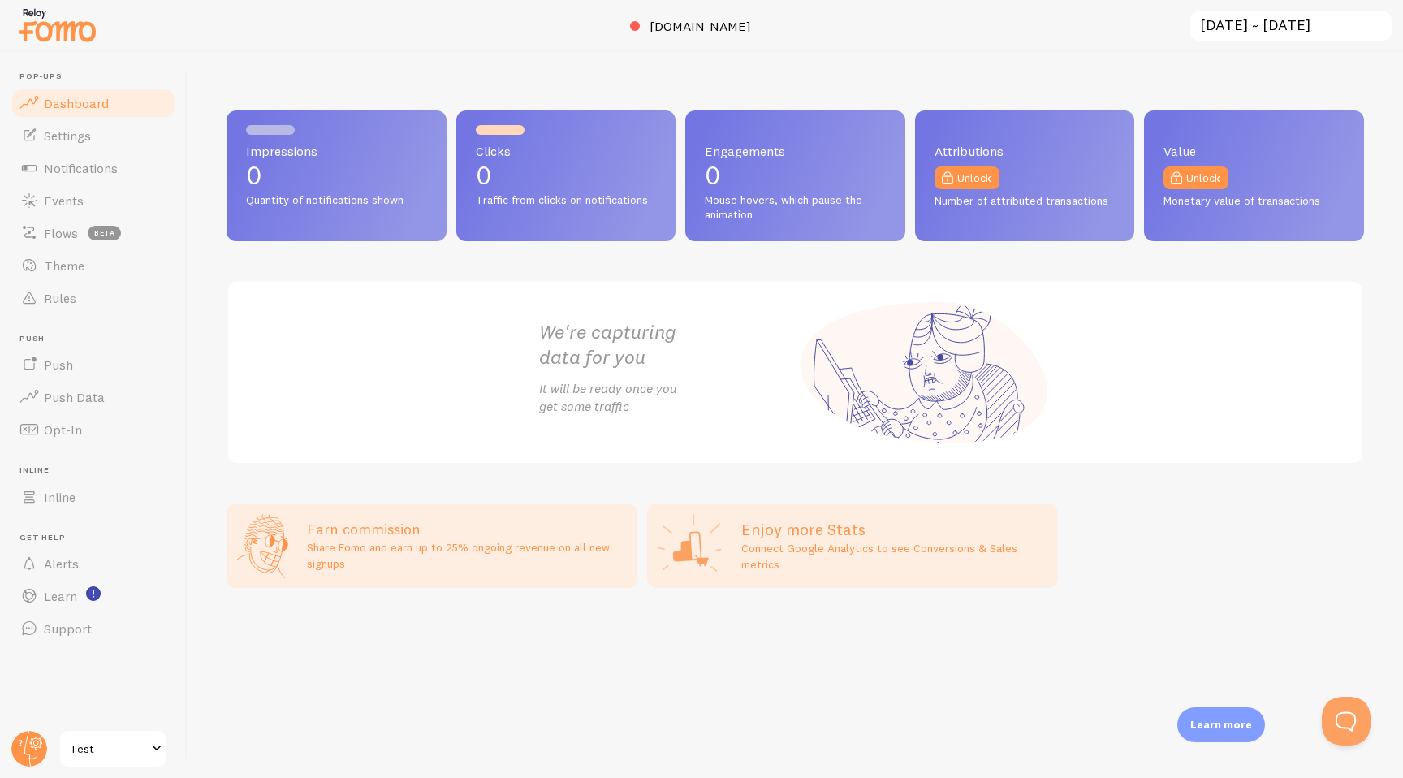
click at [158, 749] on span at bounding box center [156, 748] width 19 height 19
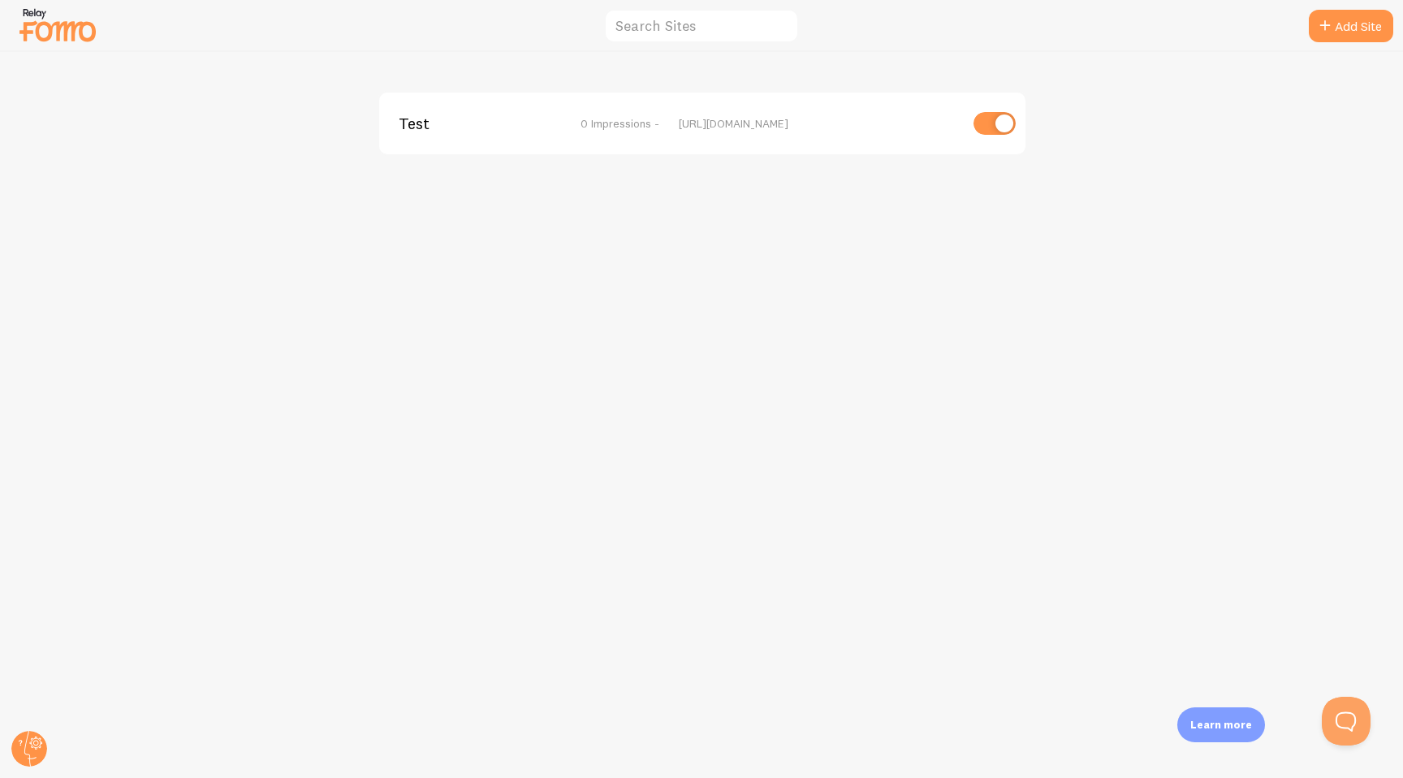
click at [51, 17] on img at bounding box center [57, 24] width 81 height 41
